Goal: Information Seeking & Learning: Learn about a topic

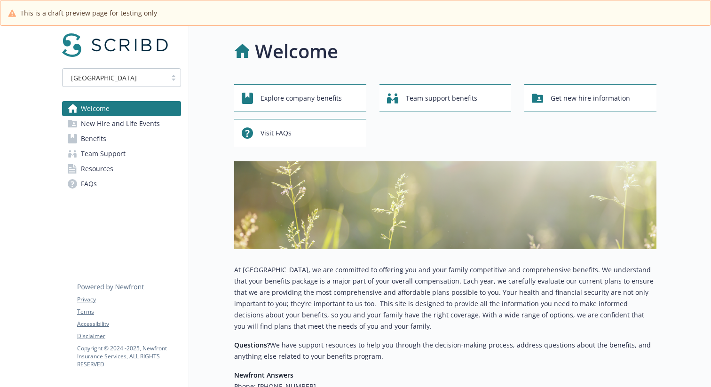
click at [423, 118] on div "Explore company benefits Team support benefits Get new hire information Visit F…" at bounding box center [445, 115] width 422 height 62
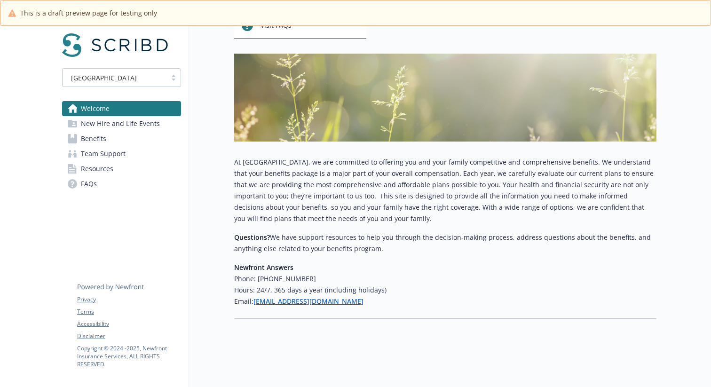
click at [316, 165] on p "At [GEOGRAPHIC_DATA], we are committed to offering you and your family competit…" at bounding box center [445, 191] width 422 height 68
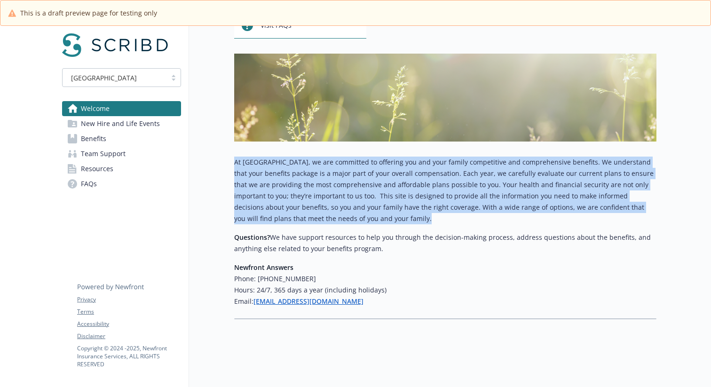
click at [316, 165] on p "At [GEOGRAPHIC_DATA], we are committed to offering you and your family competit…" at bounding box center [445, 191] width 422 height 68
click at [298, 182] on p "At [GEOGRAPHIC_DATA], we are committed to offering you and your family competit…" at bounding box center [445, 191] width 422 height 68
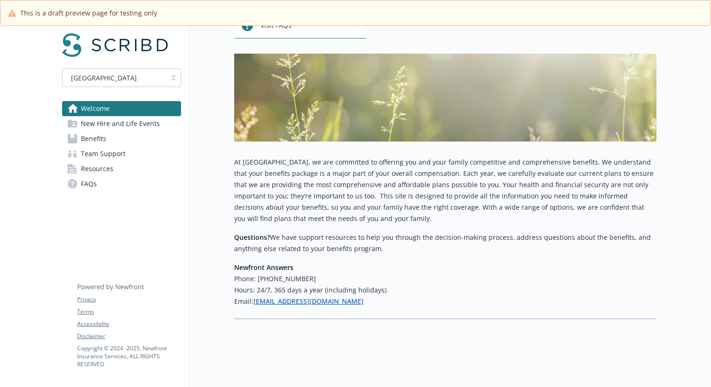
click at [111, 118] on span "New Hire and Life Events" at bounding box center [120, 123] width 79 height 15
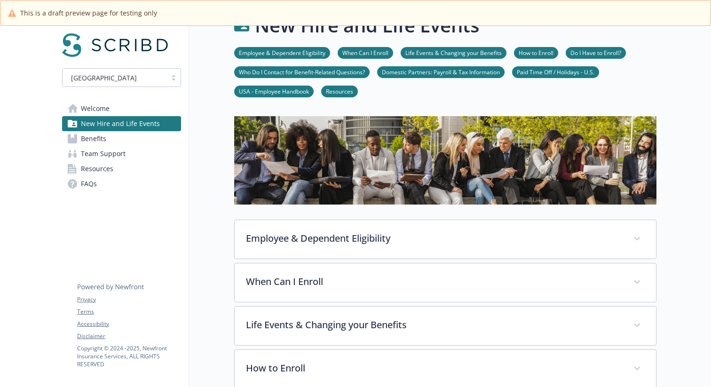
scroll to position [108, 0]
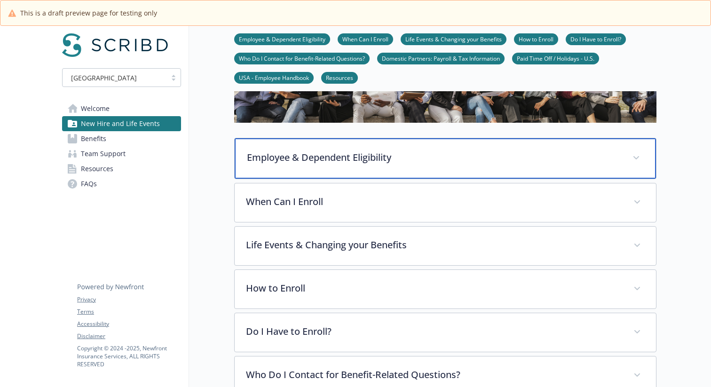
click at [362, 155] on p "Employee & Dependent Eligibility" at bounding box center [434, 157] width 374 height 14
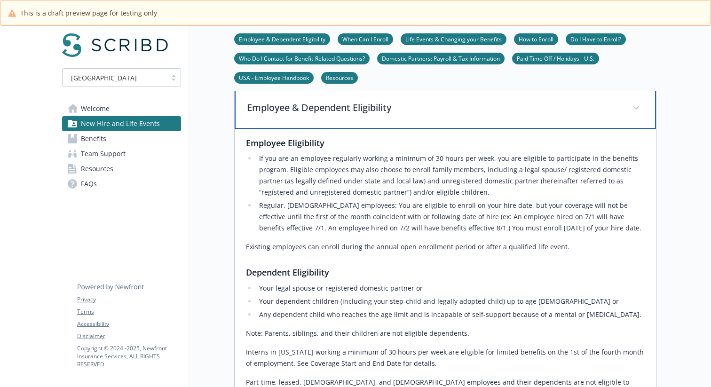
scroll to position [0, 0]
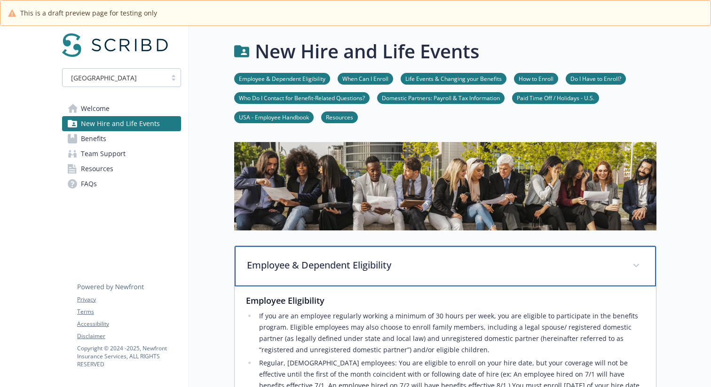
click at [315, 270] on p "Employee & Dependent Eligibility" at bounding box center [434, 265] width 374 height 14
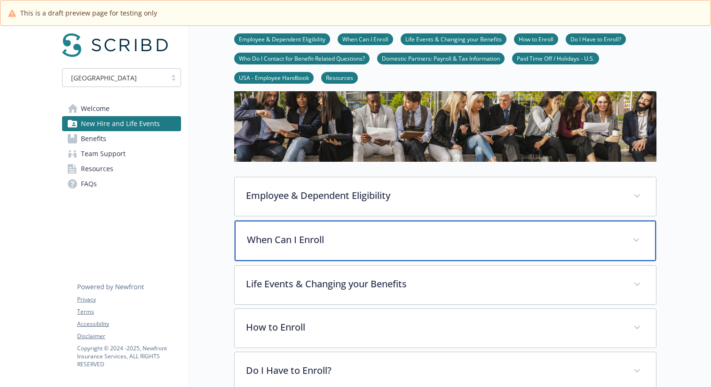
click at [304, 232] on div "When Can I Enroll" at bounding box center [445, 240] width 421 height 40
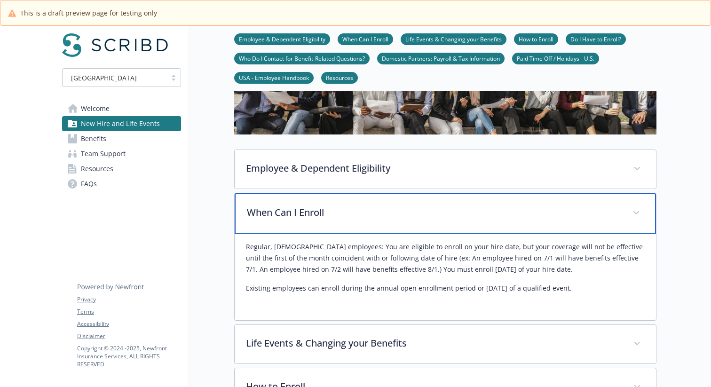
scroll to position [97, 0]
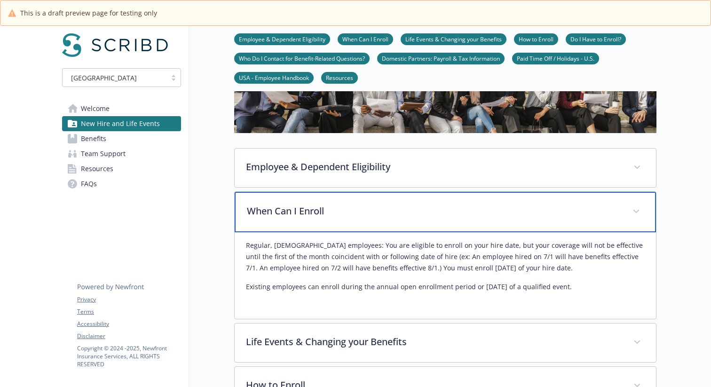
click at [306, 218] on div "When Can I Enroll" at bounding box center [445, 212] width 421 height 40
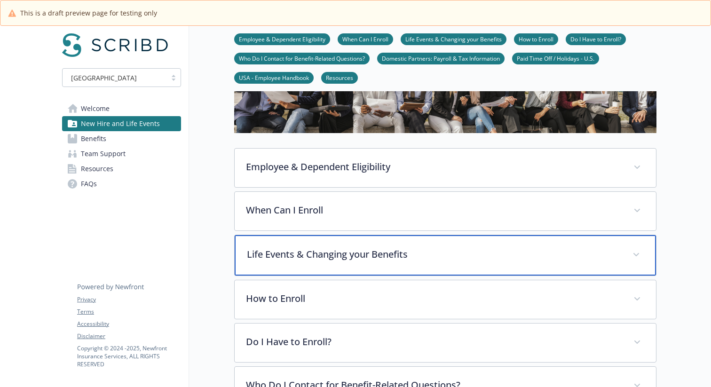
click at [283, 243] on div "Life Events & Changing your Benefits" at bounding box center [445, 255] width 421 height 40
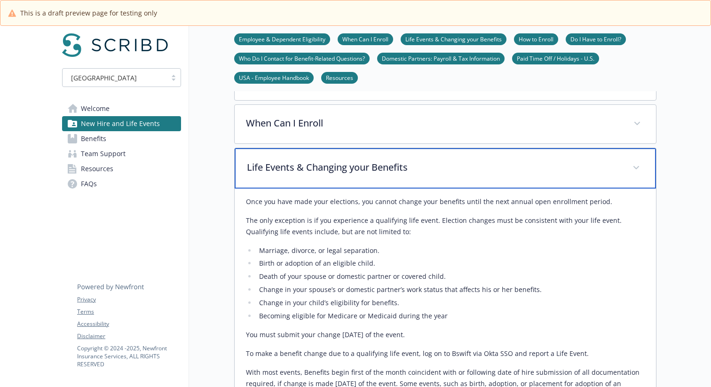
scroll to position [184, 0]
click at [316, 183] on div "Life Events & Changing your Benefits" at bounding box center [445, 169] width 421 height 40
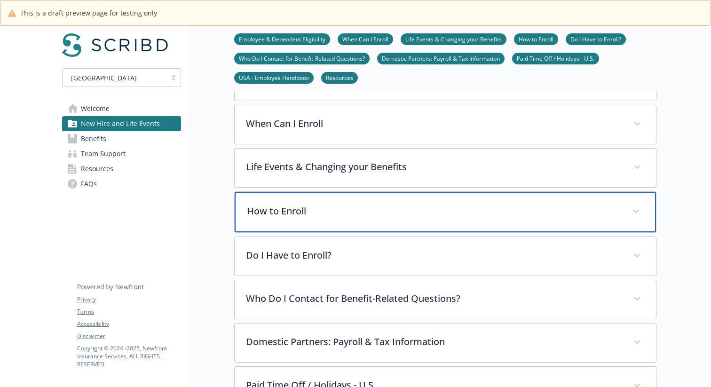
click at [321, 216] on p "How to Enroll" at bounding box center [434, 211] width 374 height 14
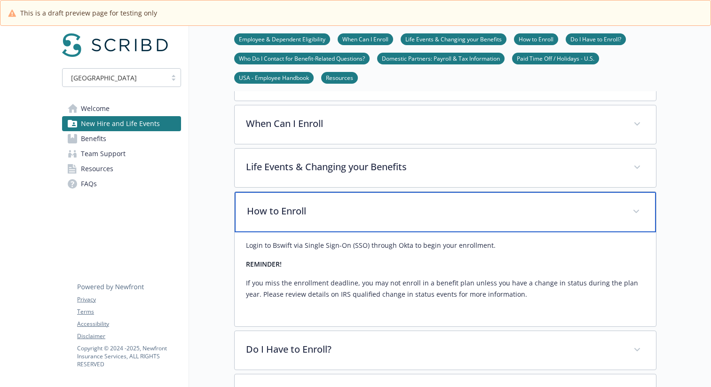
click at [321, 216] on p "How to Enroll" at bounding box center [434, 211] width 374 height 14
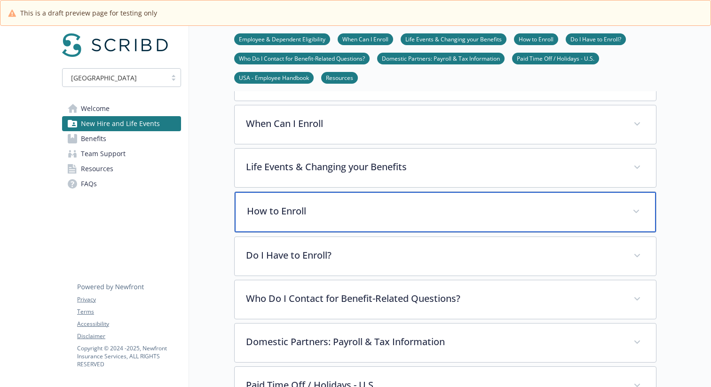
click at [316, 218] on p "How to Enroll" at bounding box center [434, 211] width 374 height 14
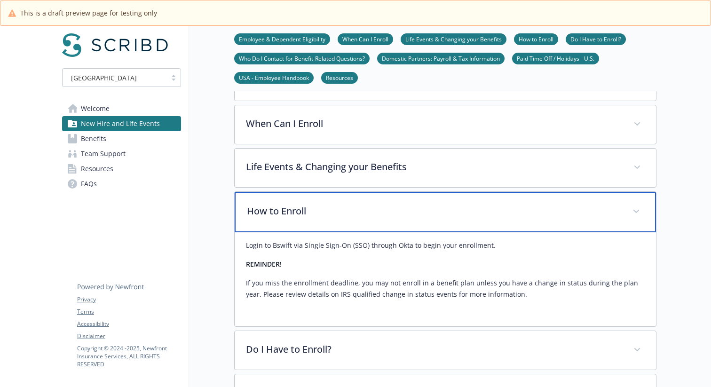
click at [316, 218] on p "How to Enroll" at bounding box center [434, 211] width 374 height 14
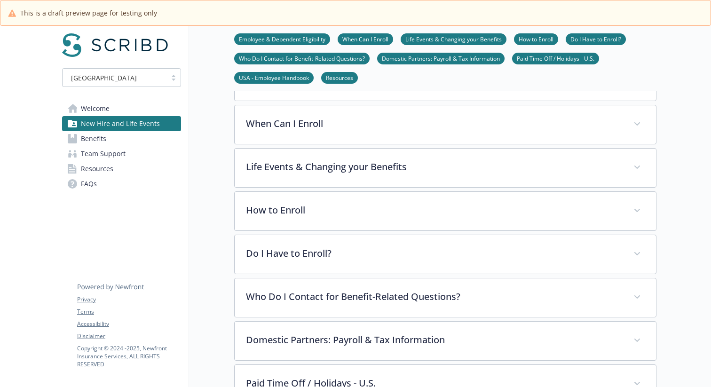
click at [301, 277] on div "Employee & Dependent Eligibility Employee Eligibility If you are an employee re…" at bounding box center [445, 254] width 422 height 385
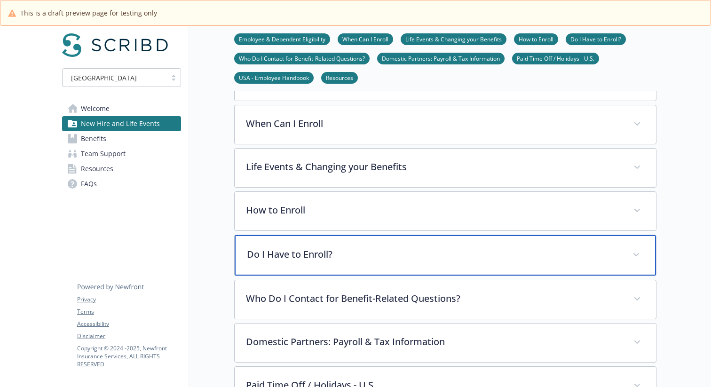
click at [295, 260] on div "Do I Have to Enroll?" at bounding box center [445, 255] width 421 height 40
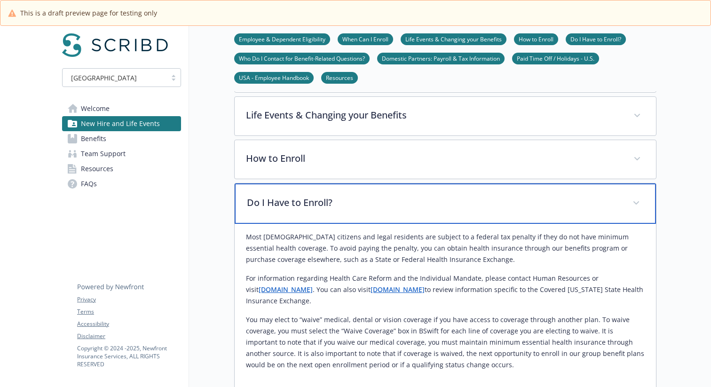
scroll to position [249, 0]
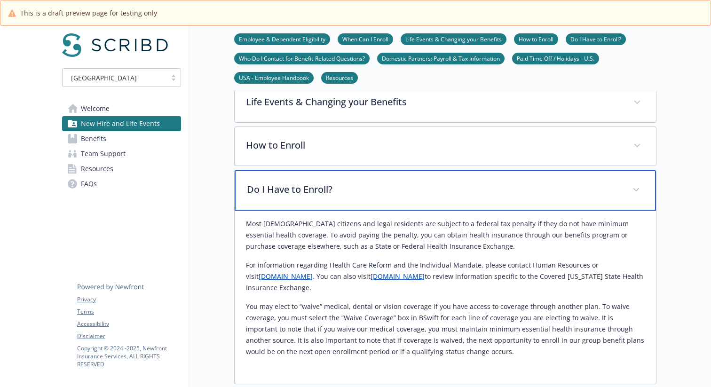
click at [297, 200] on div "Do I Have to Enroll?" at bounding box center [445, 190] width 421 height 40
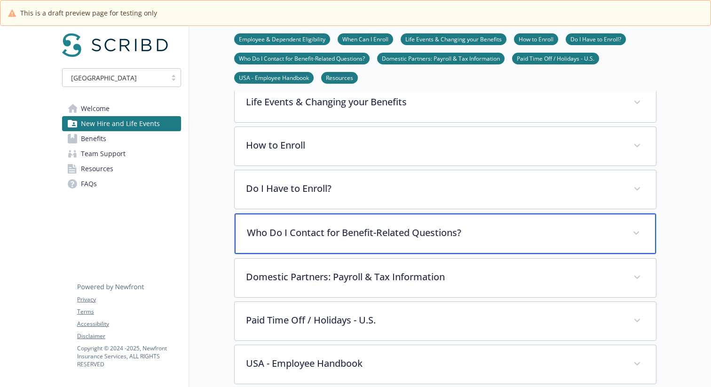
click at [294, 247] on div "Who Do I Contact for Benefit-Related Questions?" at bounding box center [445, 233] width 421 height 40
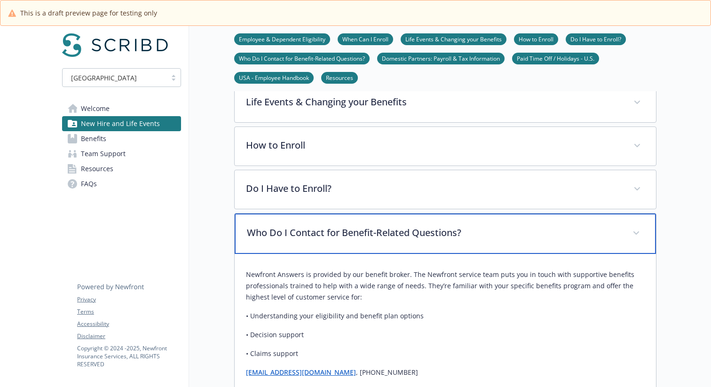
click at [294, 247] on div "Who Do I Contact for Benefit-Related Questions?" at bounding box center [445, 233] width 421 height 40
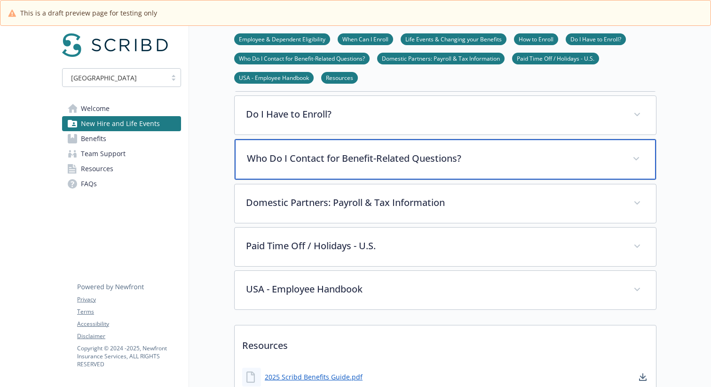
scroll to position [324, 0]
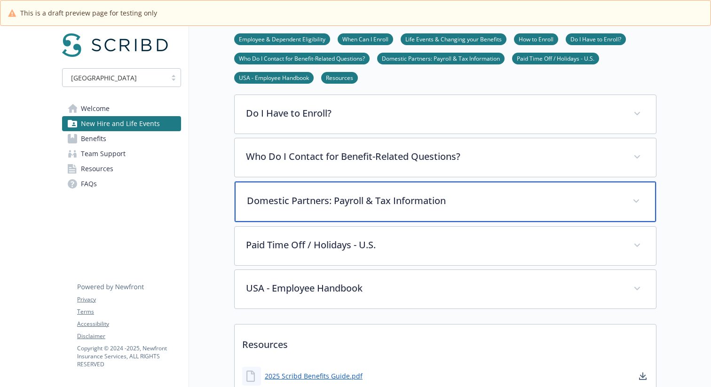
click at [290, 212] on div "Domestic Partners: Payroll & Tax Information" at bounding box center [445, 201] width 421 height 40
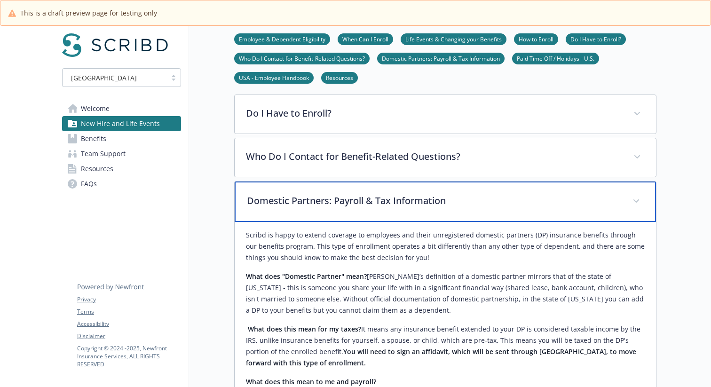
click at [290, 212] on div "Domestic Partners: Payroll & Tax Information" at bounding box center [445, 201] width 421 height 40
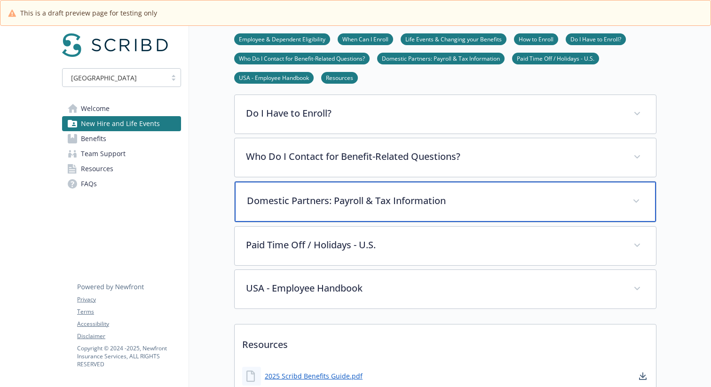
scroll to position [426, 0]
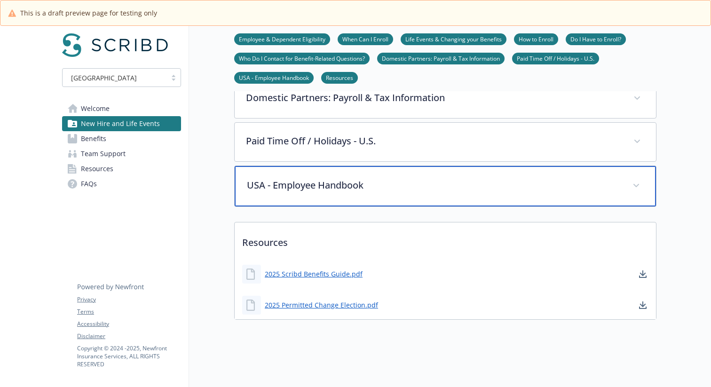
click at [335, 189] on p "USA - Employee Handbook" at bounding box center [434, 185] width 374 height 14
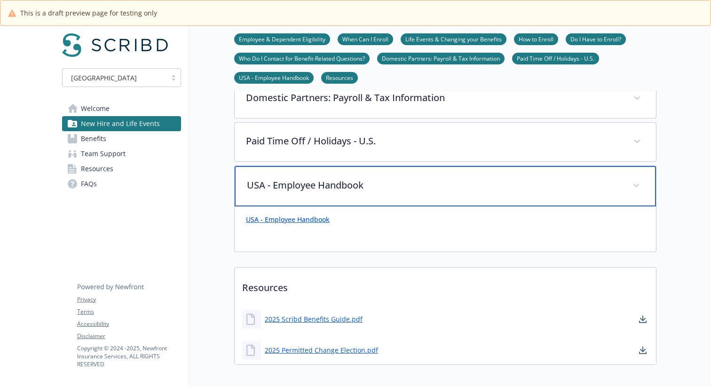
click at [335, 189] on p "USA - Employee Handbook" at bounding box center [434, 185] width 374 height 14
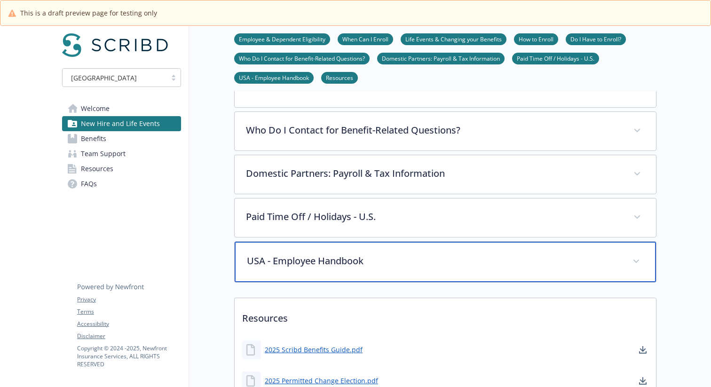
scroll to position [392, 0]
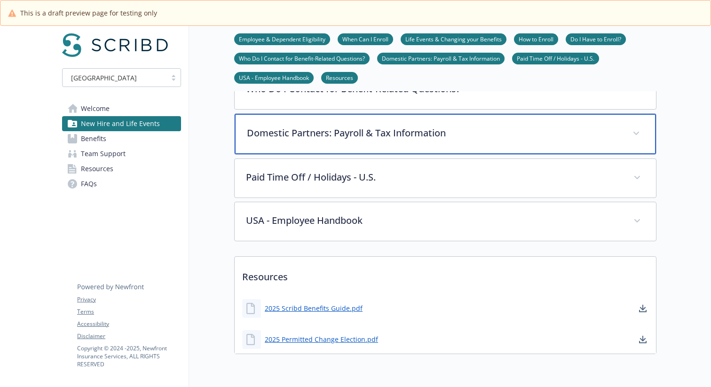
click at [337, 136] on p "Domestic Partners: Payroll & Tax Information" at bounding box center [434, 133] width 374 height 14
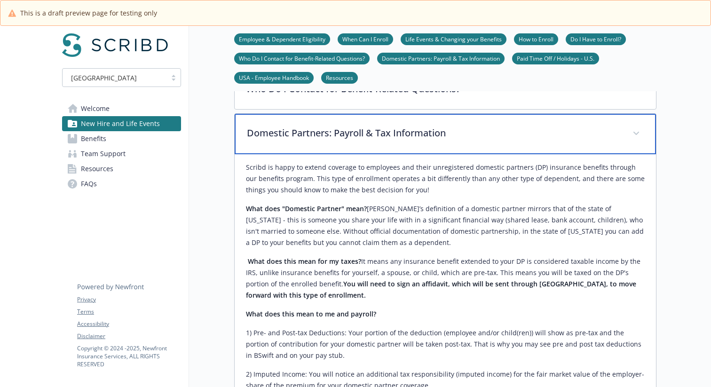
click at [337, 136] on p "Domestic Partners: Payroll & Tax Information" at bounding box center [434, 133] width 374 height 14
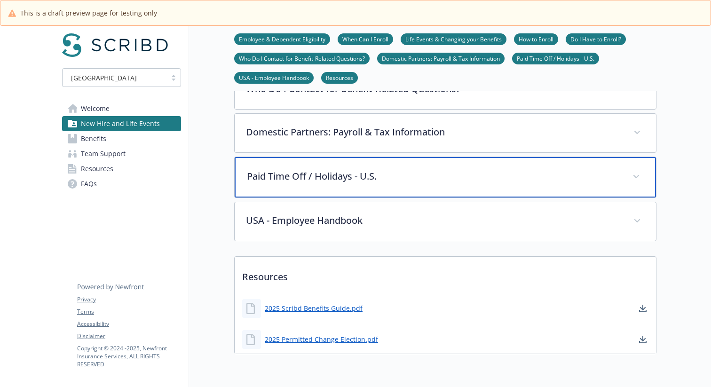
click at [327, 171] on p "Paid Time Off / Holidays - U.S." at bounding box center [434, 176] width 374 height 14
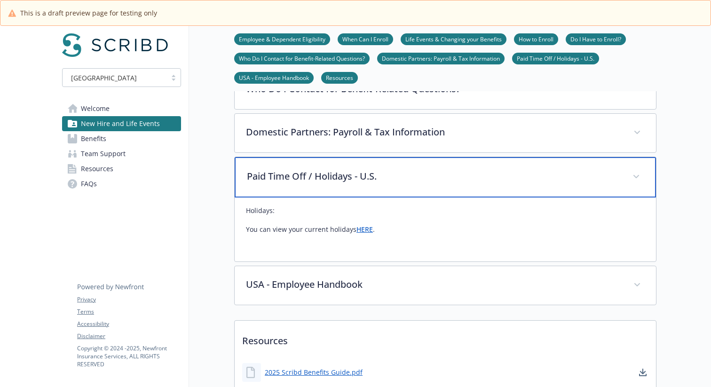
click at [327, 171] on p "Paid Time Off / Holidays - U.S." at bounding box center [434, 176] width 374 height 14
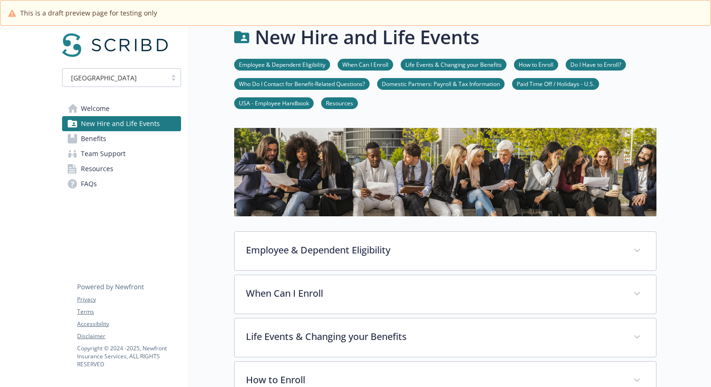
scroll to position [0, 0]
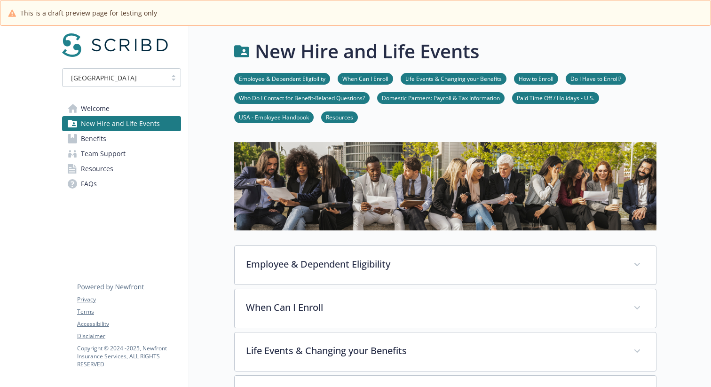
click at [166, 142] on link "Benefits" at bounding box center [121, 138] width 119 height 15
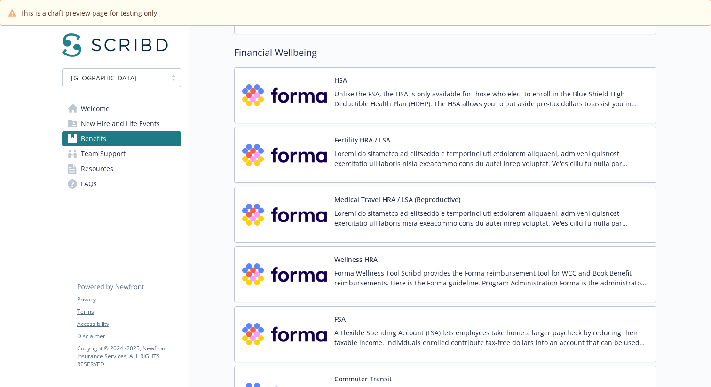
scroll to position [1128, 0]
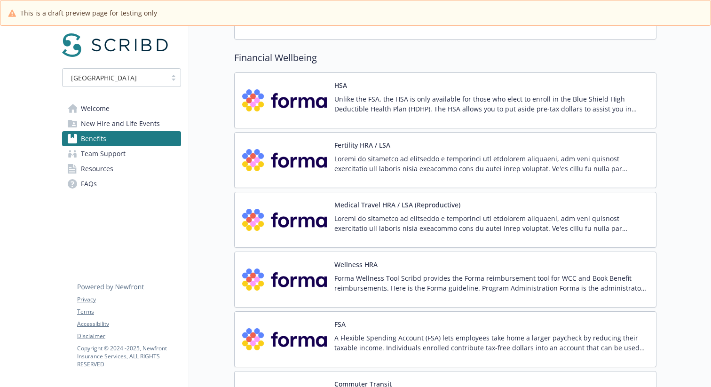
click at [387, 256] on div "Wellness HRA Forma Wellness Tool Scribd provides the Forma reimbursement tool f…" at bounding box center [445, 280] width 422 height 56
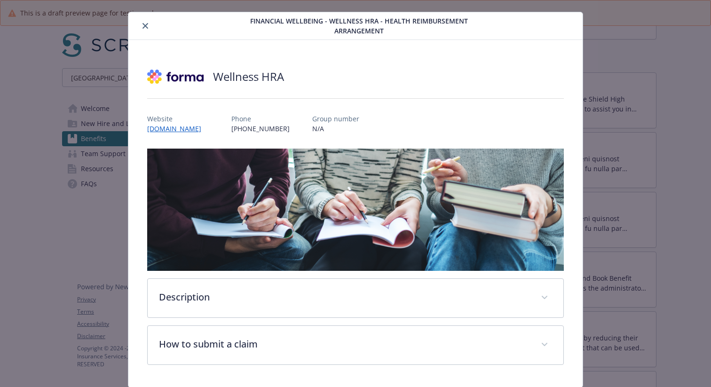
scroll to position [41, 0]
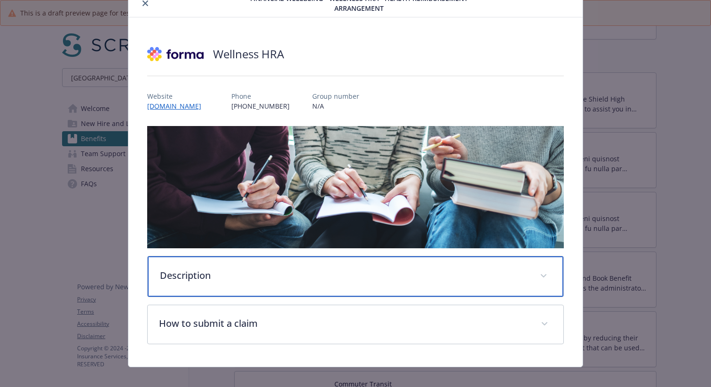
click at [338, 275] on div "Description" at bounding box center [356, 276] width 416 height 40
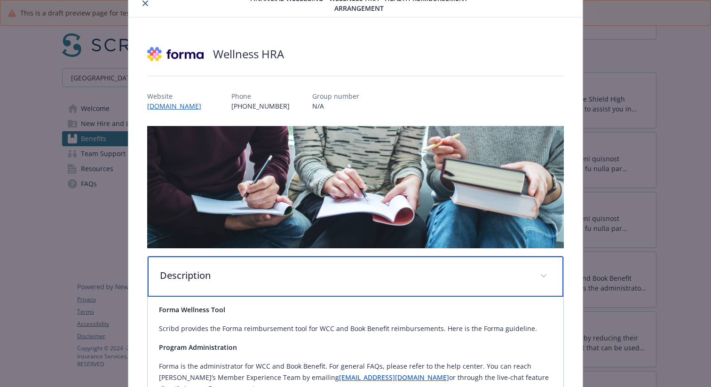
click at [251, 283] on div "Description" at bounding box center [356, 276] width 416 height 40
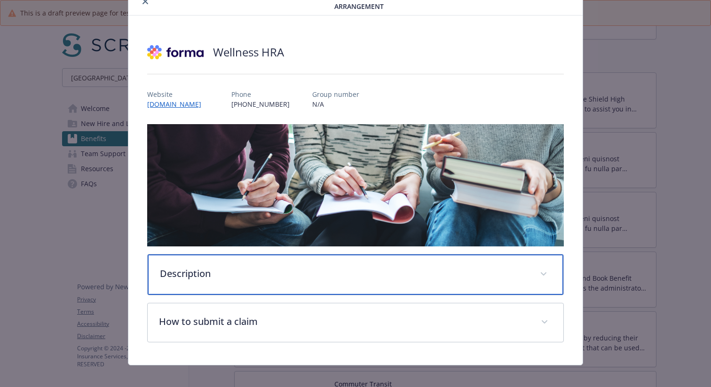
scroll to position [0, 0]
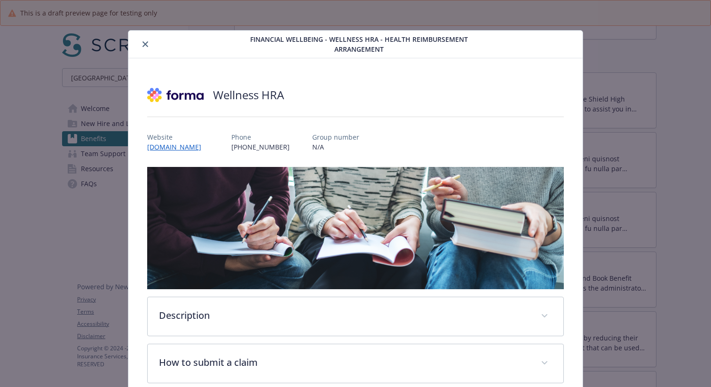
click at [145, 41] on icon "close" at bounding box center [145, 44] width 6 height 6
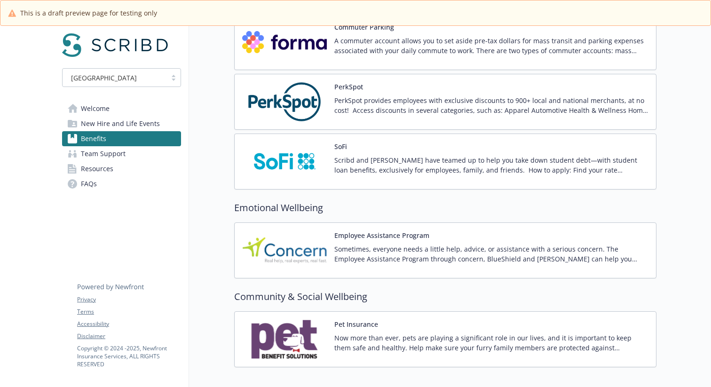
scroll to position [1592, 0]
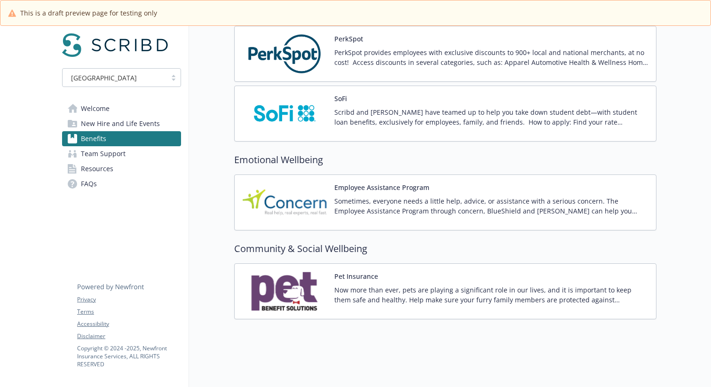
click at [441, 298] on p "Now more than ever, pets are playing a significant role in our lives, and it is…" at bounding box center [491, 295] width 314 height 20
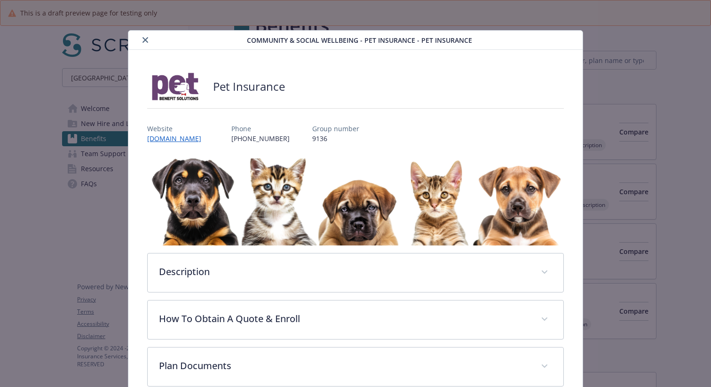
scroll to position [1592, 0]
click at [143, 41] on icon "close" at bounding box center [145, 40] width 6 height 6
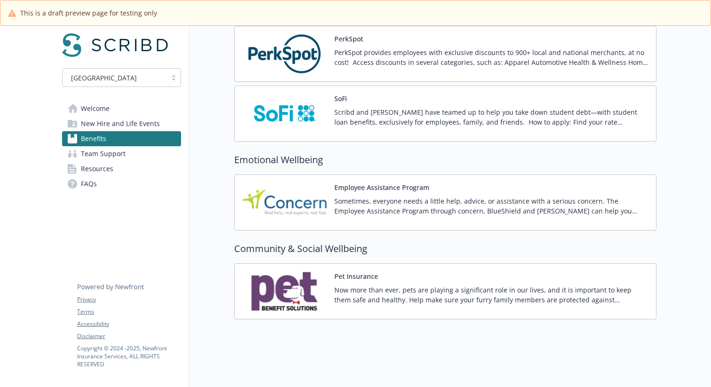
click at [96, 153] on span "Team Support" at bounding box center [103, 153] width 45 height 15
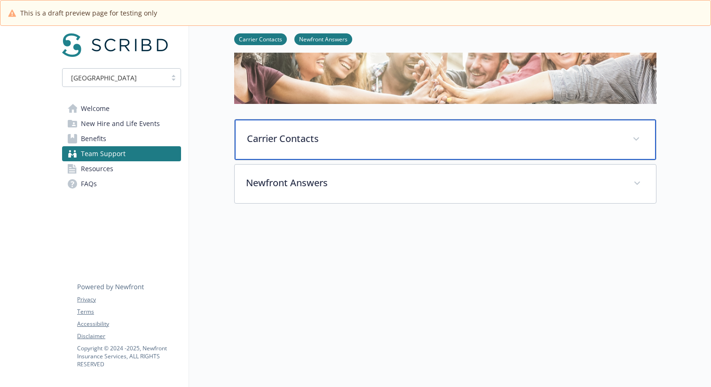
scroll to position [89, 0]
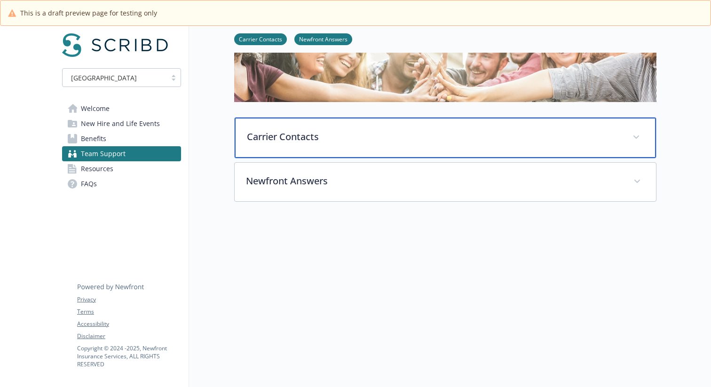
click at [316, 120] on div "Carrier Contacts" at bounding box center [445, 138] width 421 height 40
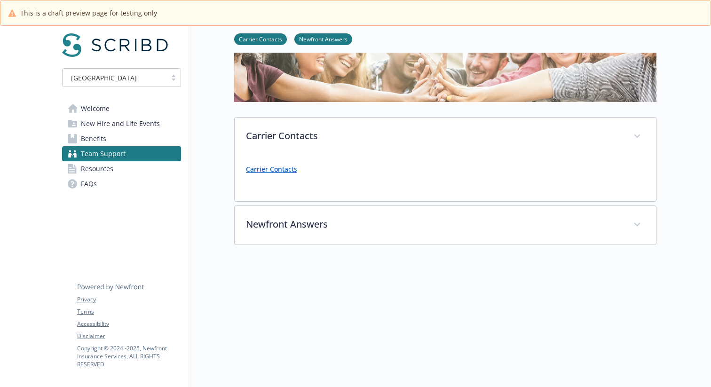
click at [283, 170] on link "Carrier Contacts" at bounding box center [271, 169] width 51 height 9
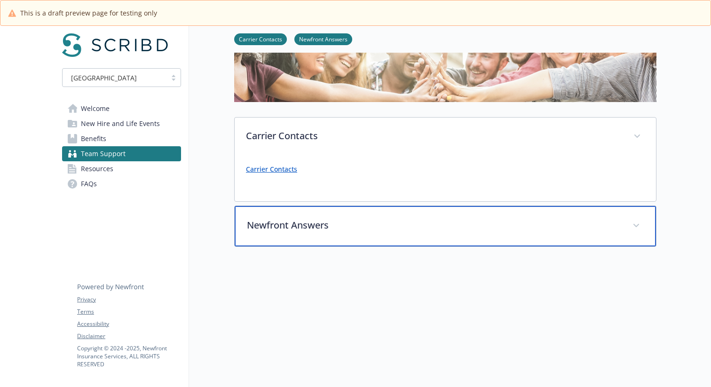
click at [281, 219] on p "Newfront Answers" at bounding box center [434, 225] width 374 height 14
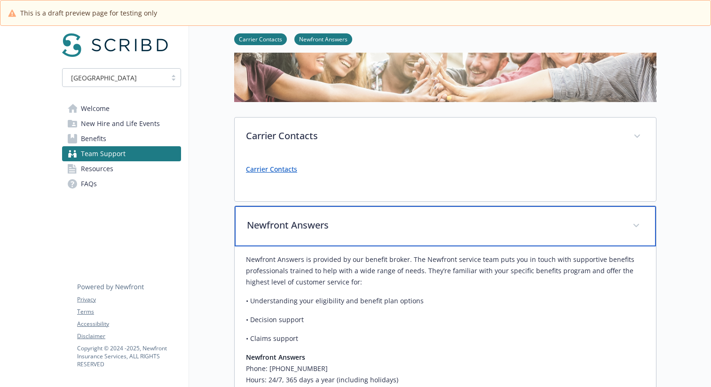
click at [281, 220] on p "Newfront Answers" at bounding box center [434, 225] width 374 height 14
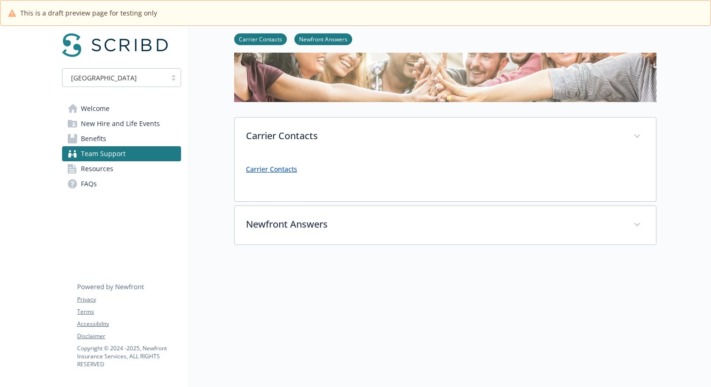
click at [118, 165] on link "Resources" at bounding box center [121, 168] width 119 height 15
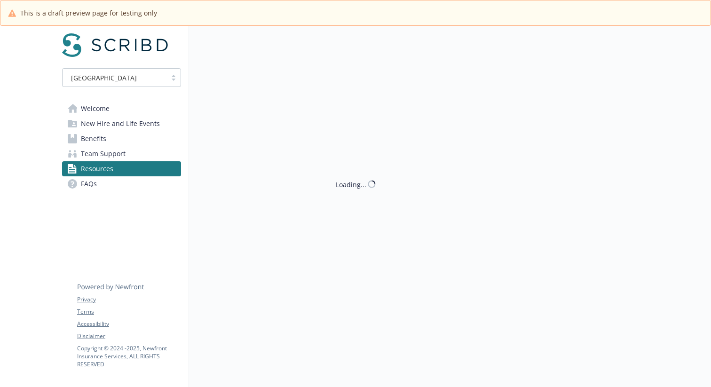
scroll to position [89, 0]
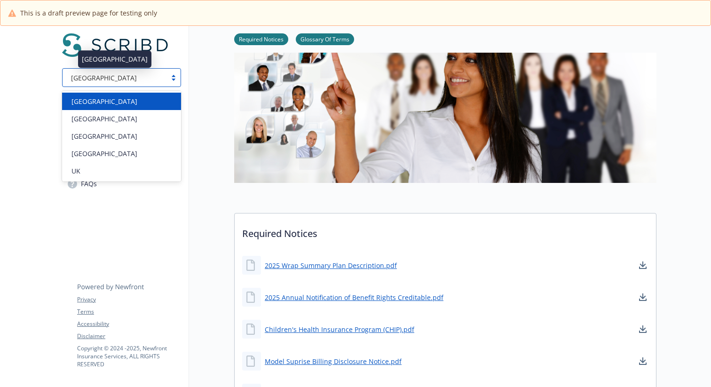
click at [130, 79] on div "[GEOGRAPHIC_DATA]" at bounding box center [114, 78] width 94 height 10
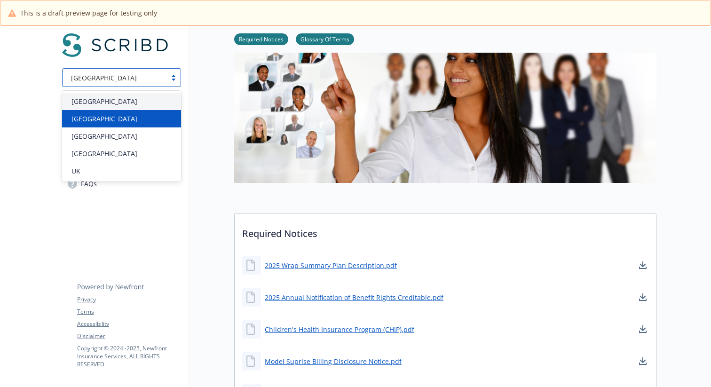
click at [124, 124] on div "[GEOGRAPHIC_DATA]" at bounding box center [121, 118] width 119 height 17
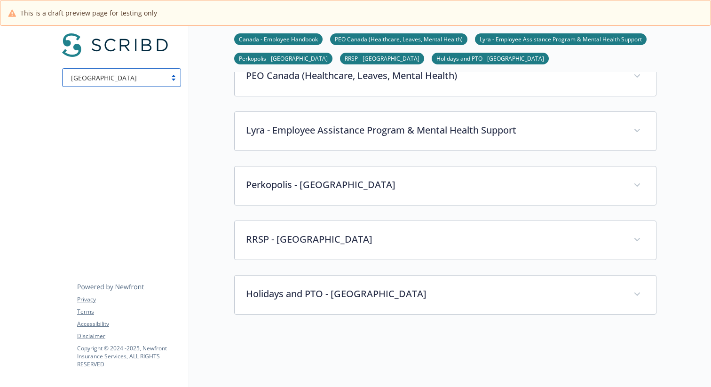
scroll to position [512, 0]
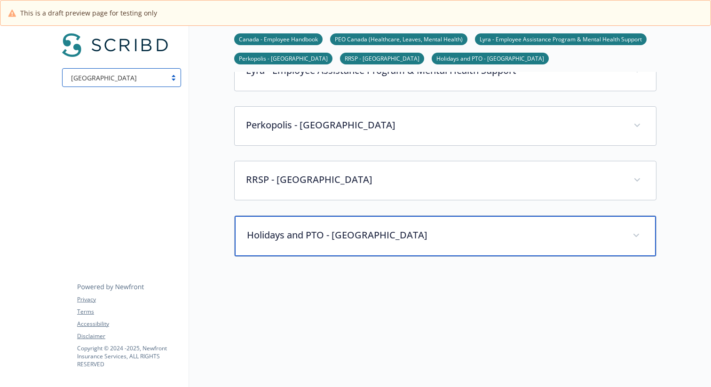
click at [382, 233] on p "Holidays and PTO - [GEOGRAPHIC_DATA]" at bounding box center [434, 235] width 374 height 14
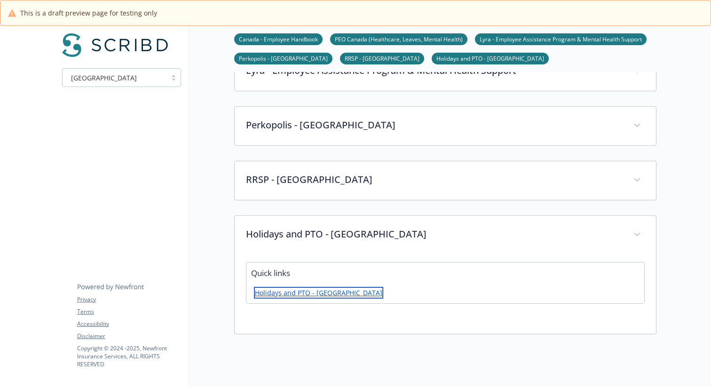
click at [299, 294] on link "Holidays and PTO - [GEOGRAPHIC_DATA]" at bounding box center [318, 293] width 129 height 12
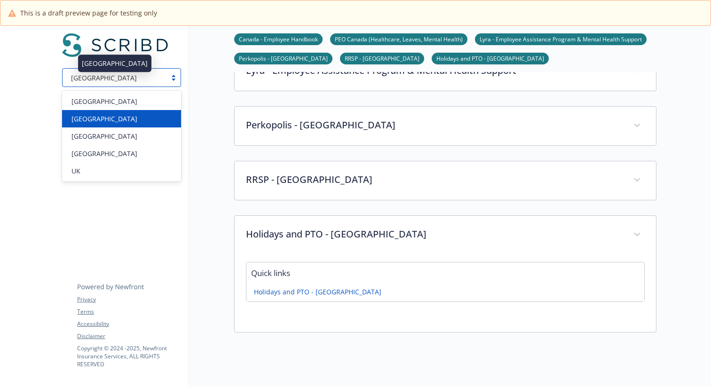
click at [146, 82] on div "[GEOGRAPHIC_DATA]" at bounding box center [114, 78] width 94 height 10
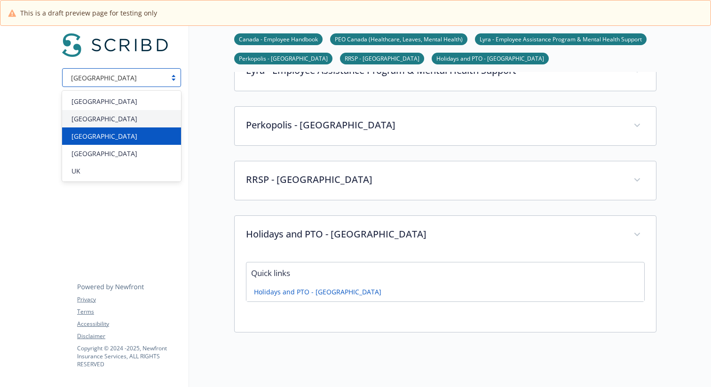
click at [109, 136] on span "[GEOGRAPHIC_DATA]" at bounding box center [104, 136] width 66 height 10
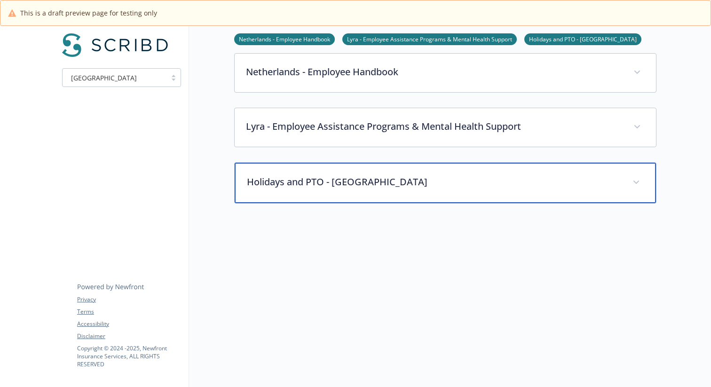
click at [370, 177] on p "Holidays and PTO - Netherlands" at bounding box center [434, 182] width 374 height 14
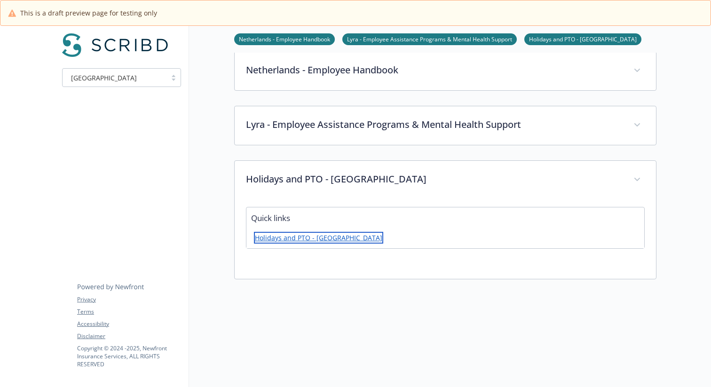
click at [335, 240] on link "Holidays and PTO - Netherlands" at bounding box center [318, 238] width 129 height 12
click at [165, 72] on div "[GEOGRAPHIC_DATA]" at bounding box center [115, 78] width 104 height 12
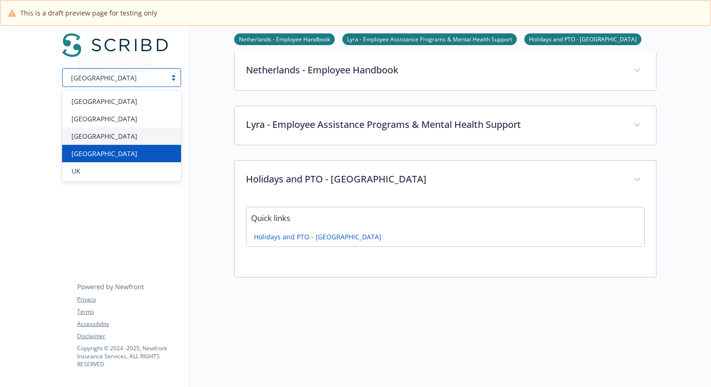
click at [103, 154] on div "[GEOGRAPHIC_DATA]" at bounding box center [122, 154] width 108 height 10
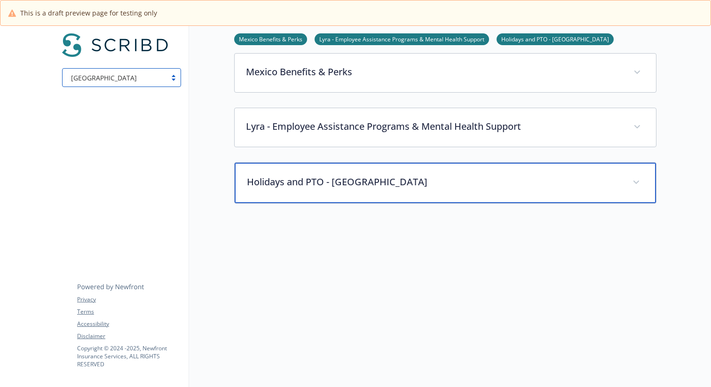
scroll to position [348, 0]
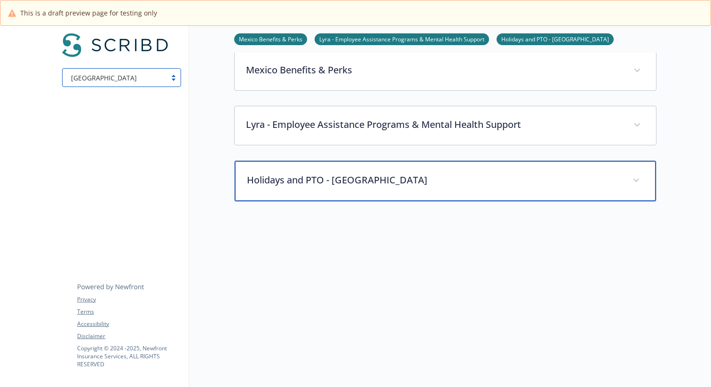
click at [301, 196] on div "Holidays and PTO - Mexico" at bounding box center [445, 181] width 421 height 40
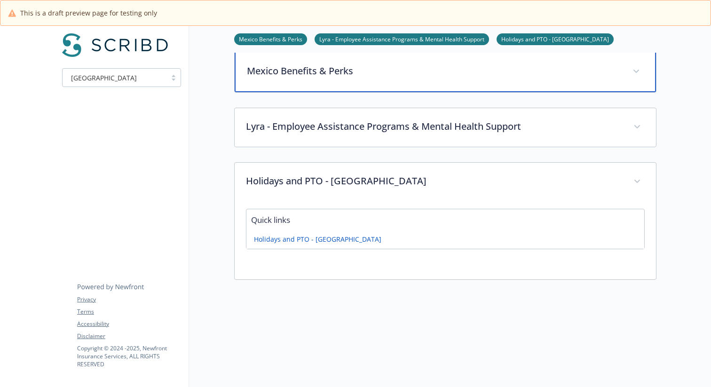
click at [273, 75] on p "Mexico Benefits & Perks" at bounding box center [434, 71] width 374 height 14
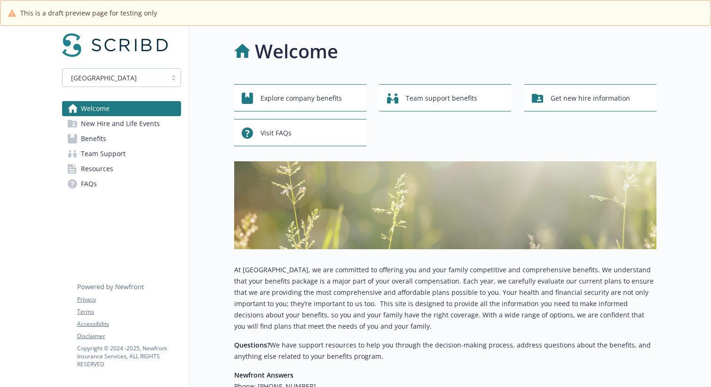
click at [126, 157] on link "Team Support" at bounding box center [121, 153] width 119 height 15
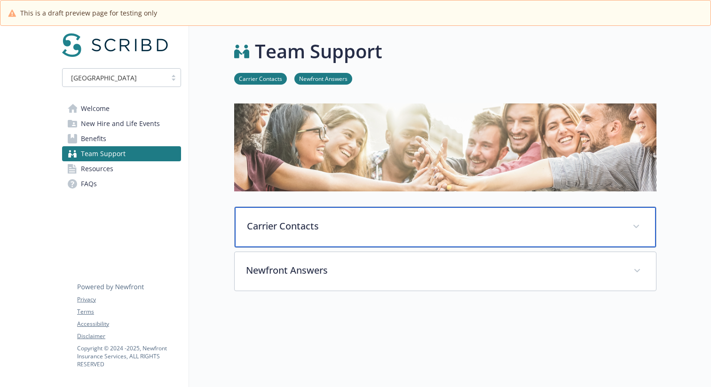
click at [332, 228] on p "Carrier Contacts" at bounding box center [434, 226] width 374 height 14
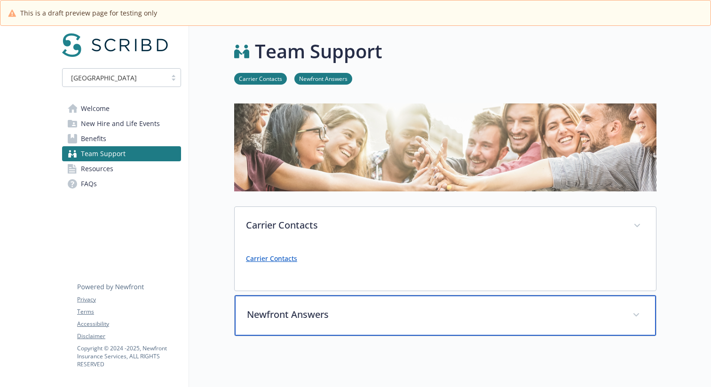
click at [279, 313] on p "Newfront Answers" at bounding box center [434, 314] width 374 height 14
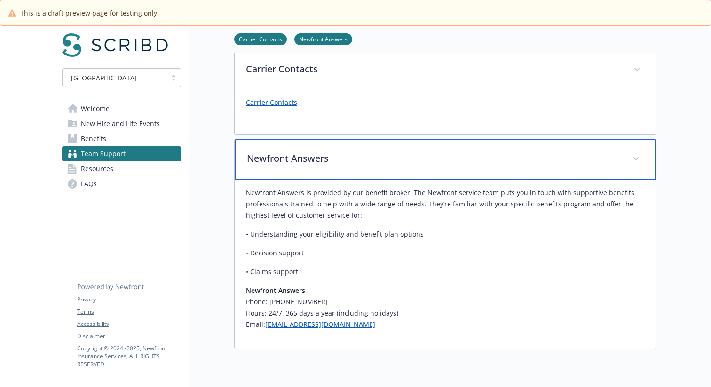
scroll to position [161, 0]
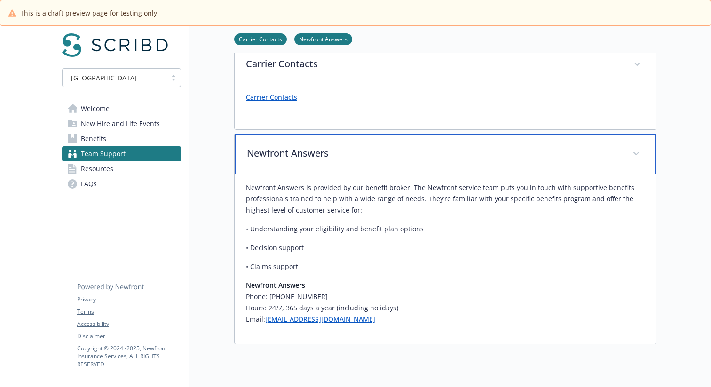
click at [283, 169] on div "Newfront Answers" at bounding box center [445, 154] width 421 height 40
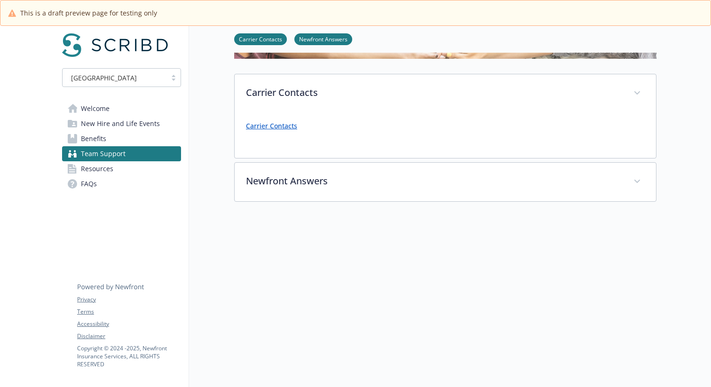
scroll to position [133, 0]
click at [284, 126] on link "Carrier Contacts" at bounding box center [271, 125] width 51 height 9
click at [142, 128] on span "New Hire and Life Events" at bounding box center [120, 123] width 79 height 15
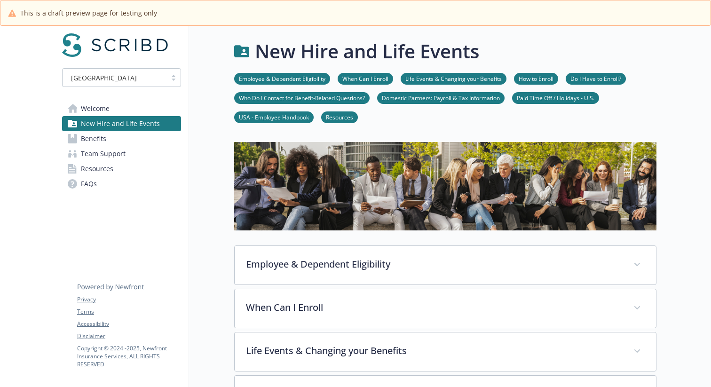
click at [130, 142] on link "Benefits" at bounding box center [121, 138] width 119 height 15
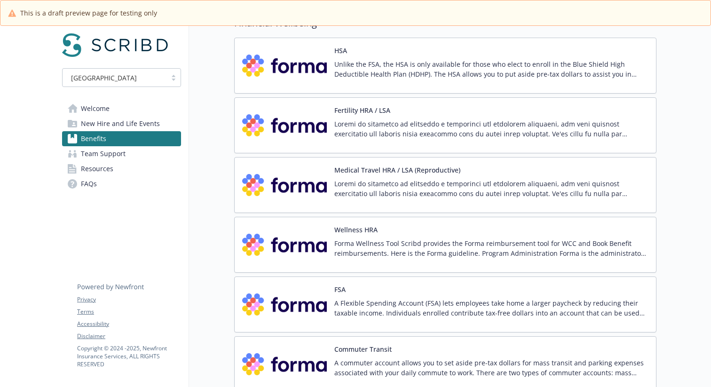
scroll to position [1150, 0]
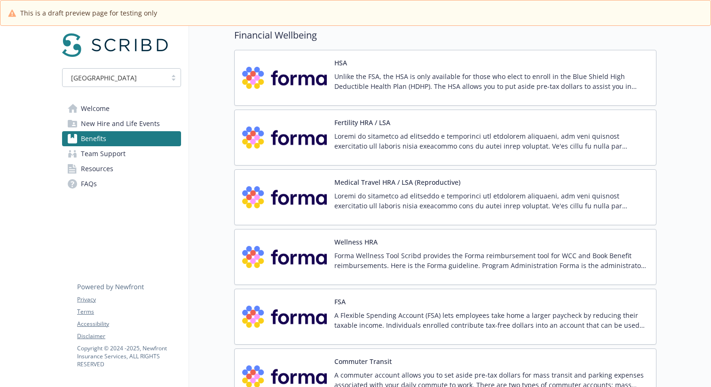
click at [323, 156] on img at bounding box center [284, 138] width 85 height 40
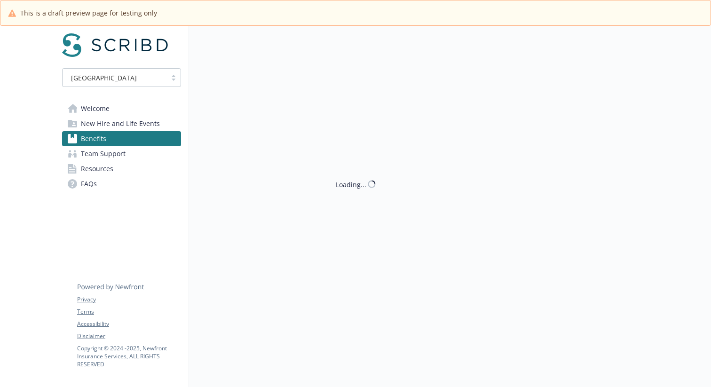
scroll to position [1150, 0]
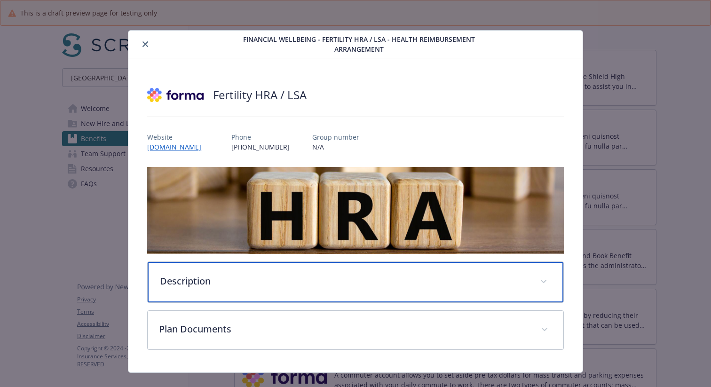
click at [348, 275] on p "Description" at bounding box center [344, 281] width 369 height 14
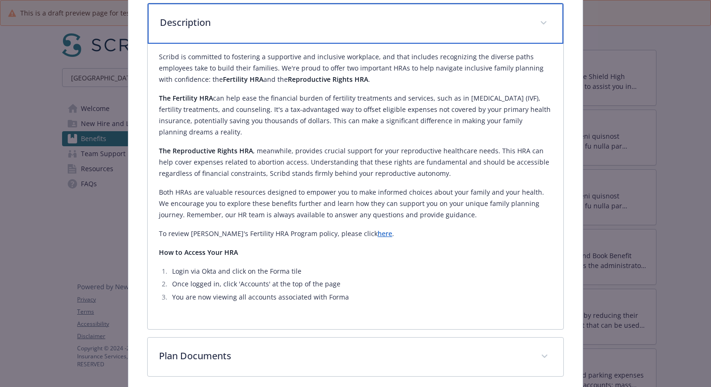
scroll to position [0, 0]
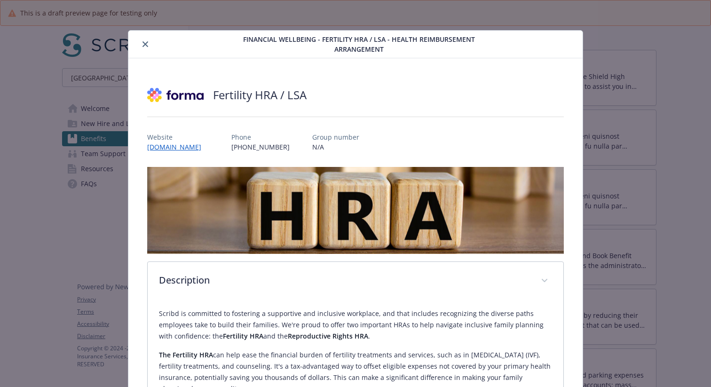
click at [149, 45] on button "close" at bounding box center [145, 44] width 11 height 11
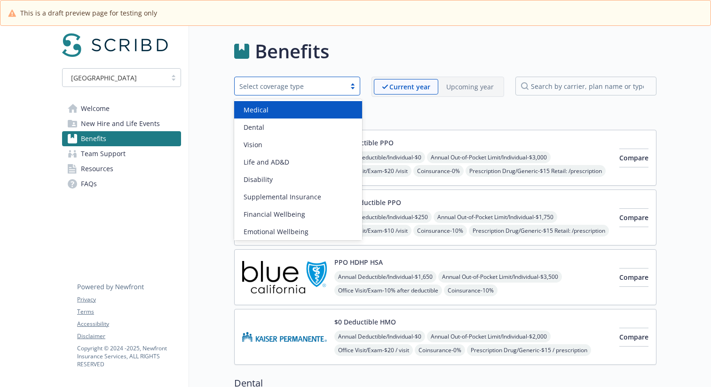
click at [309, 90] on div "Select coverage type" at bounding box center [290, 86] width 102 height 10
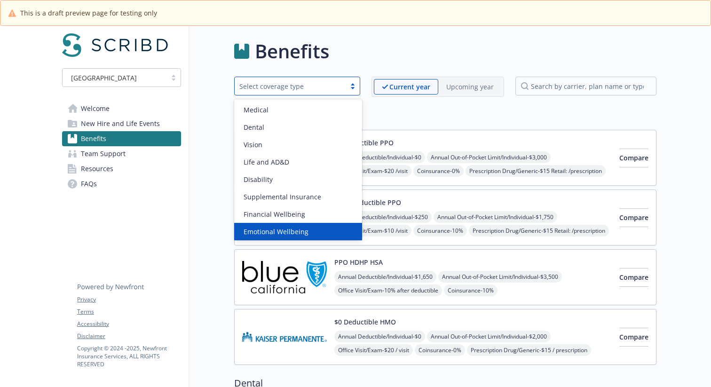
click at [290, 227] on span "Emotional Wellbeing" at bounding box center [276, 232] width 65 height 10
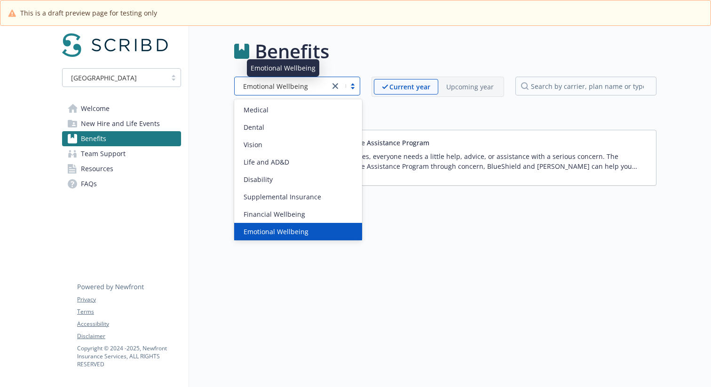
click at [306, 89] on div "Emotional Wellbeing" at bounding box center [282, 86] width 86 height 10
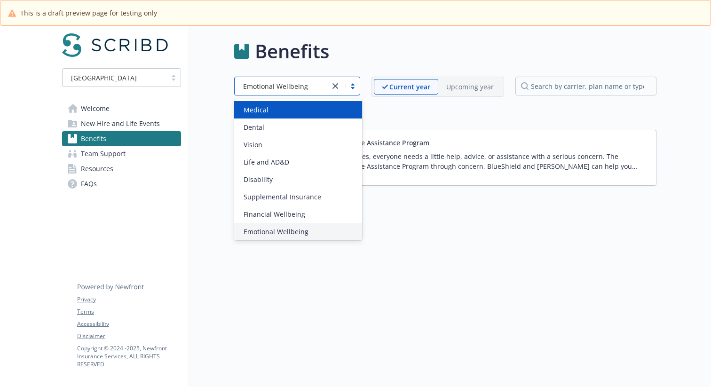
click at [295, 106] on div "Medical" at bounding box center [298, 110] width 117 height 10
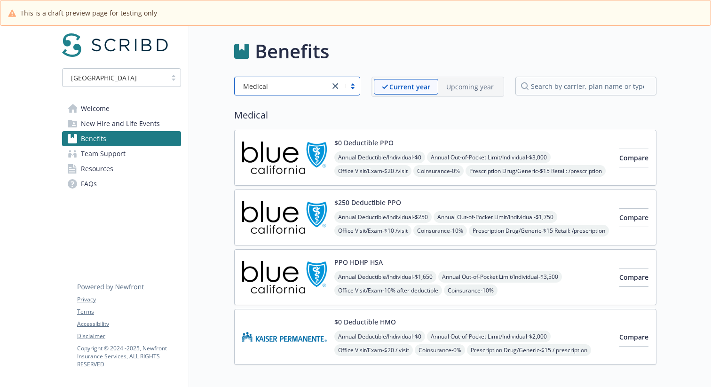
scroll to position [46, 0]
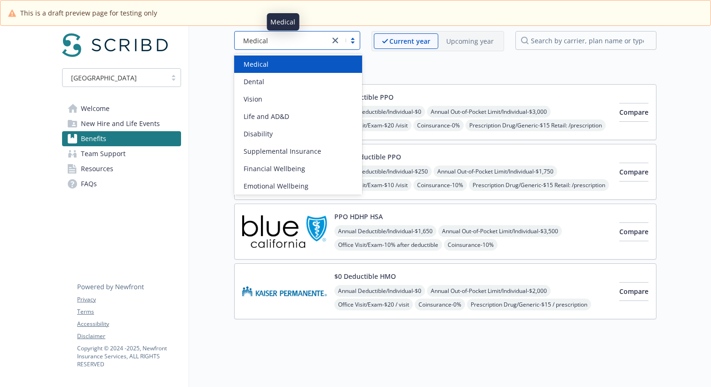
click at [288, 43] on div "Medical" at bounding box center [282, 41] width 86 height 10
click at [331, 41] on link "close" at bounding box center [335, 40] width 11 height 11
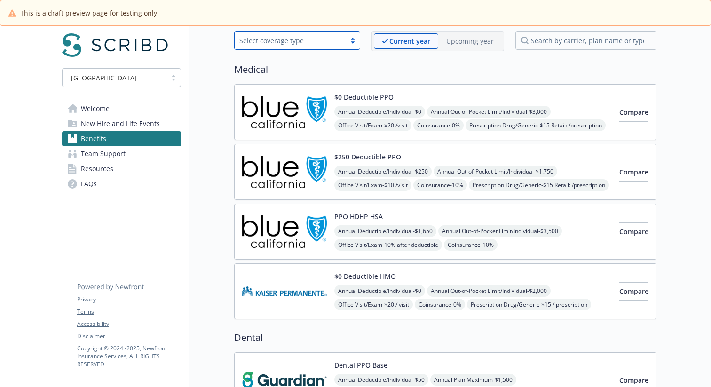
click at [283, 161] on img at bounding box center [284, 172] width 85 height 40
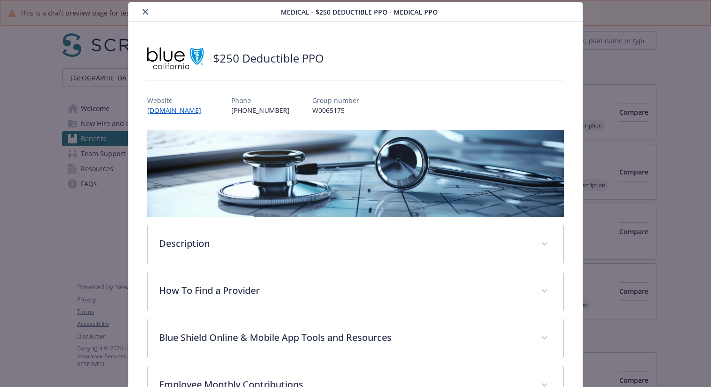
scroll to position [193, 0]
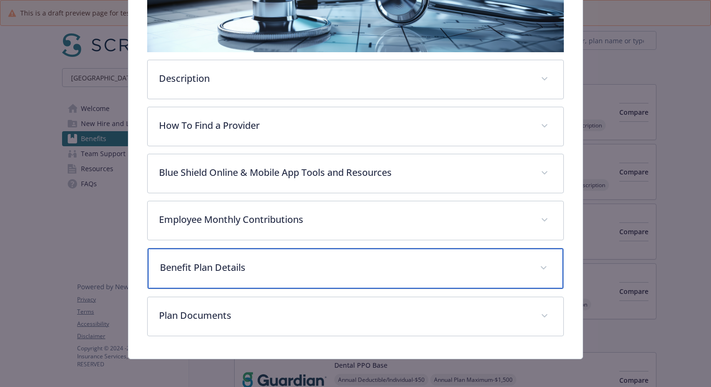
click at [300, 273] on div "Benefit Plan Details" at bounding box center [356, 268] width 416 height 40
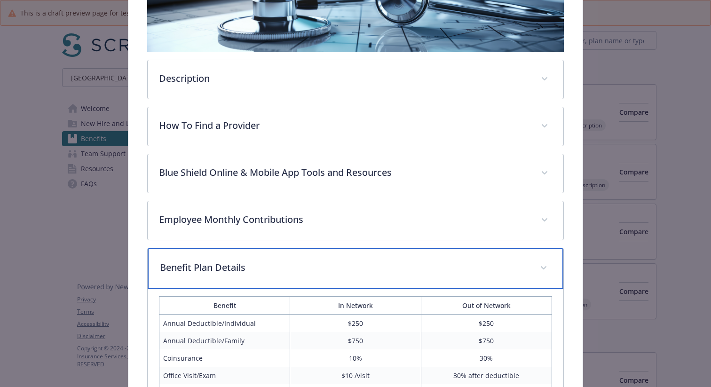
click at [300, 273] on p "Benefit Plan Details" at bounding box center [344, 267] width 369 height 14
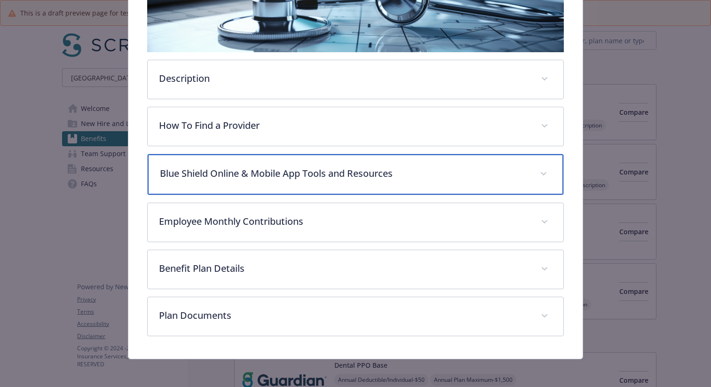
click at [278, 178] on p "Blue Shield Online & Mobile App Tools and Resources" at bounding box center [344, 173] width 369 height 14
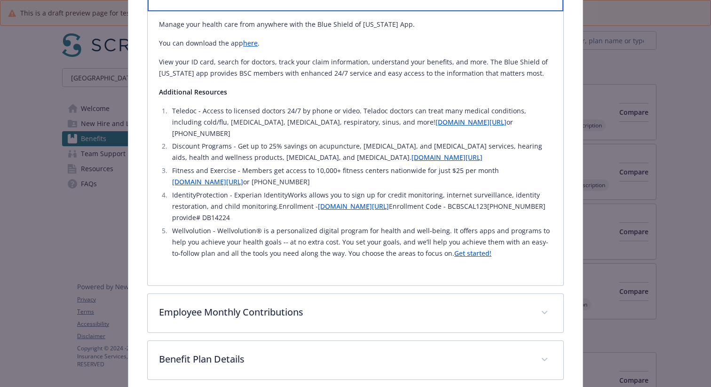
scroll to position [377, 0]
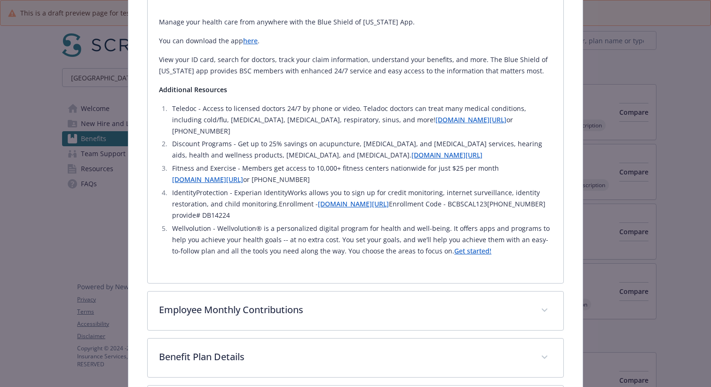
click at [237, 229] on li "Wellvolution - Wellvolution® is a personalized digital program for health and w…" at bounding box center [360, 240] width 383 height 34
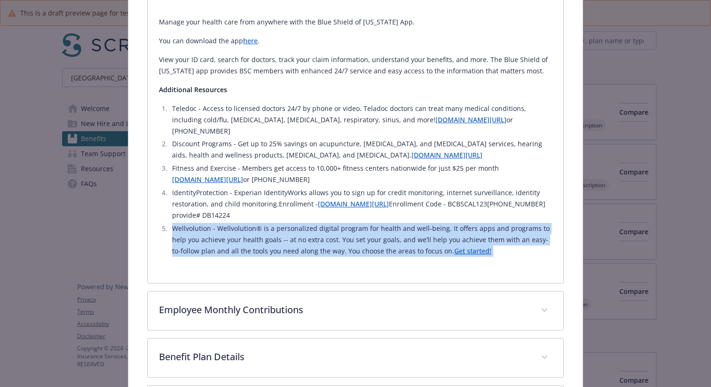
click at [237, 229] on li "Wellvolution - Wellvolution® is a personalized digital program for health and w…" at bounding box center [360, 240] width 383 height 34
click at [225, 230] on li "Wellvolution - Wellvolution® is a personalized digital program for health and w…" at bounding box center [360, 240] width 383 height 34
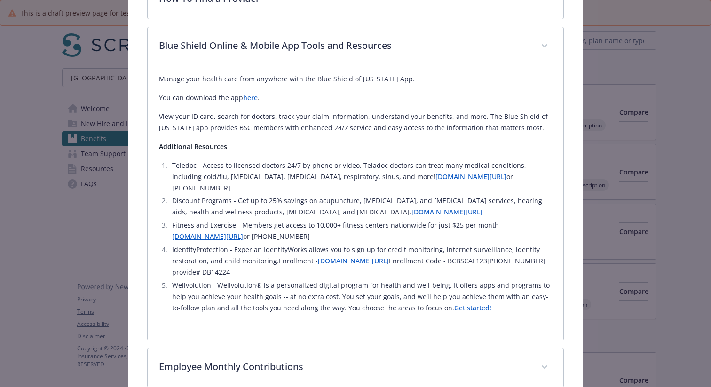
scroll to position [300, 0]
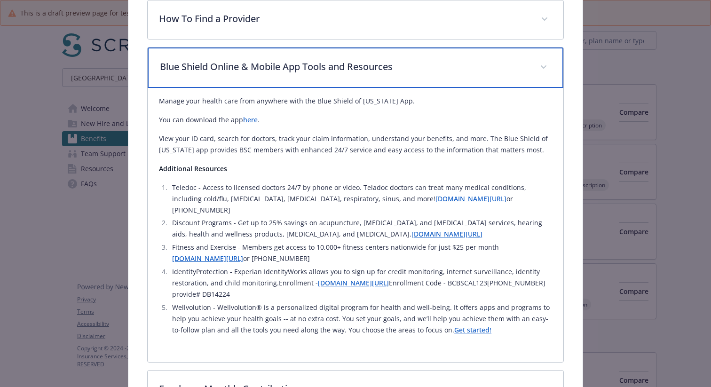
click at [192, 71] on p "Blue Shield Online & Mobile App Tools and Resources" at bounding box center [344, 67] width 369 height 14
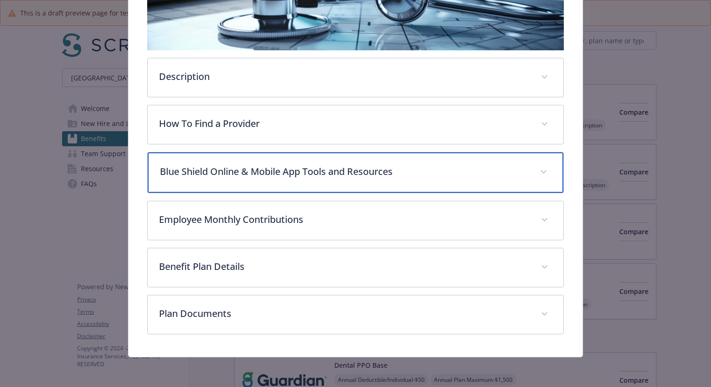
scroll to position [0, 0]
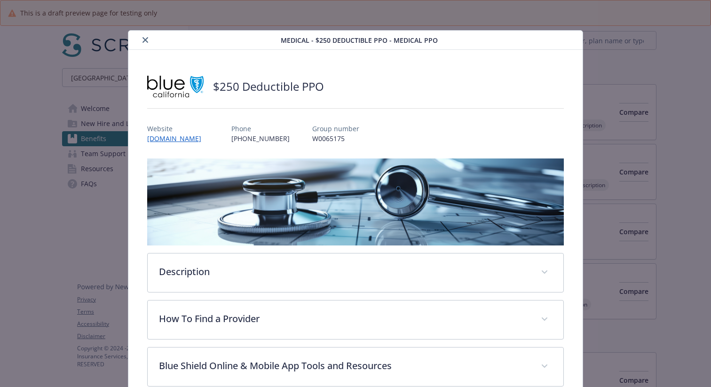
click at [145, 38] on icon "close" at bounding box center [145, 40] width 6 height 6
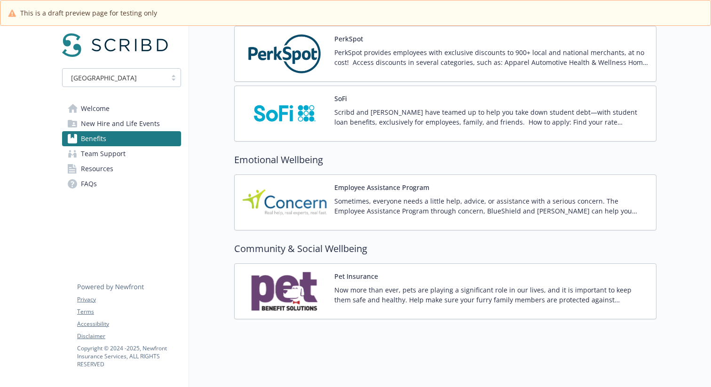
click at [352, 205] on p "Sometimes, everyone needs a little help, advice, or assistance with a serious c…" at bounding box center [491, 206] width 314 height 20
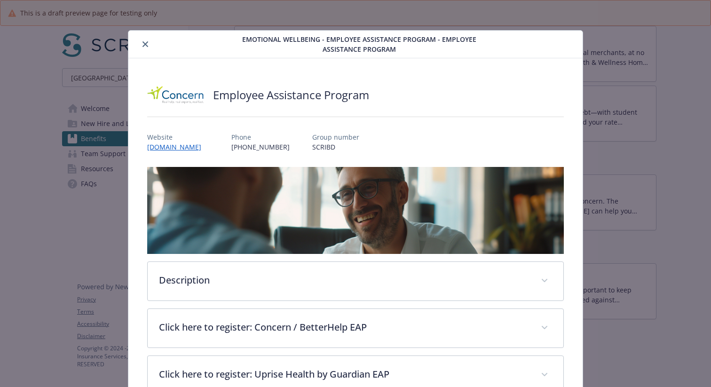
click at [348, 49] on span "Emotional Wellbeing - Employee Assistance Program - Employee Assistance Program" at bounding box center [359, 44] width 268 height 20
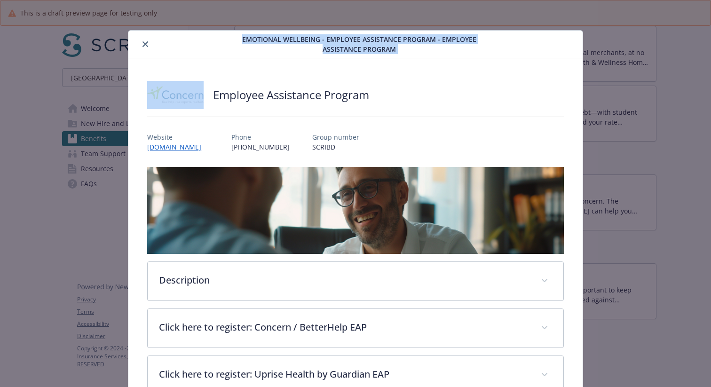
click at [348, 49] on span "Emotional Wellbeing - Employee Assistance Program - Employee Assistance Program" at bounding box center [359, 44] width 268 height 20
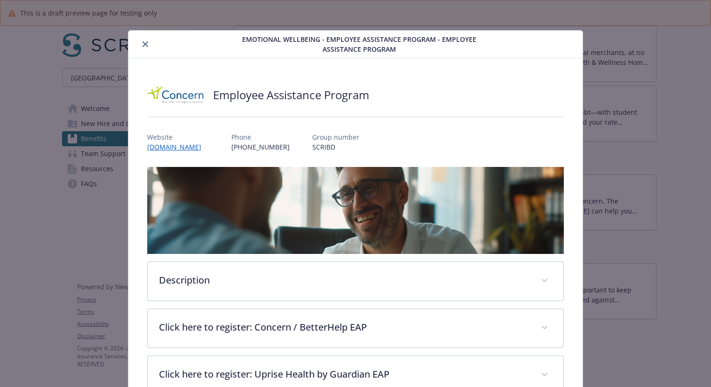
click at [284, 67] on div "Employee Assistance Program Website [DOMAIN_NAME] Phone [PHONE_NUMBER] Group nu…" at bounding box center [355, 355] width 454 height 594
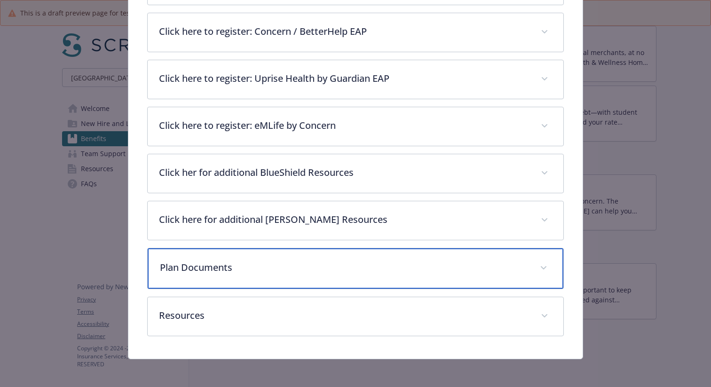
click at [212, 263] on p "Plan Documents" at bounding box center [344, 267] width 369 height 14
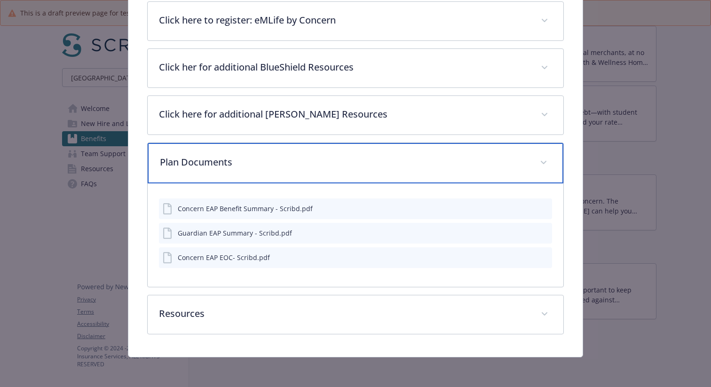
click at [251, 159] on p "Plan Documents" at bounding box center [344, 162] width 369 height 14
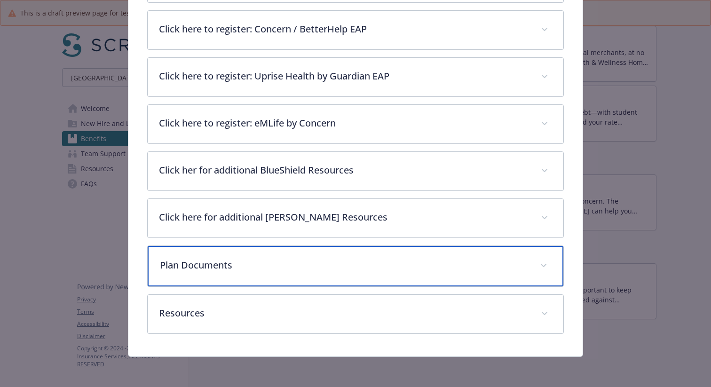
scroll to position [298, 0]
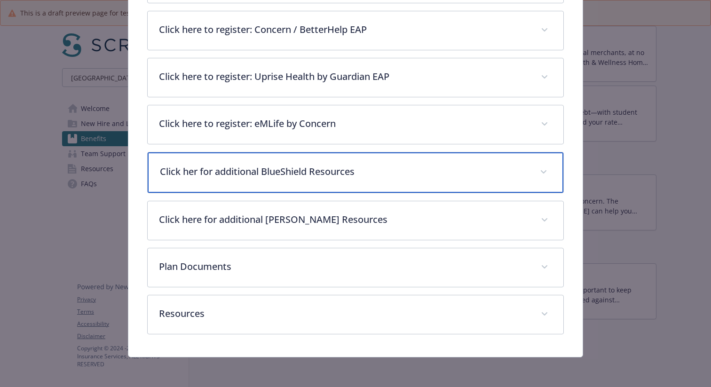
click at [249, 185] on div "Click her for additional BlueShield Resources" at bounding box center [356, 172] width 416 height 40
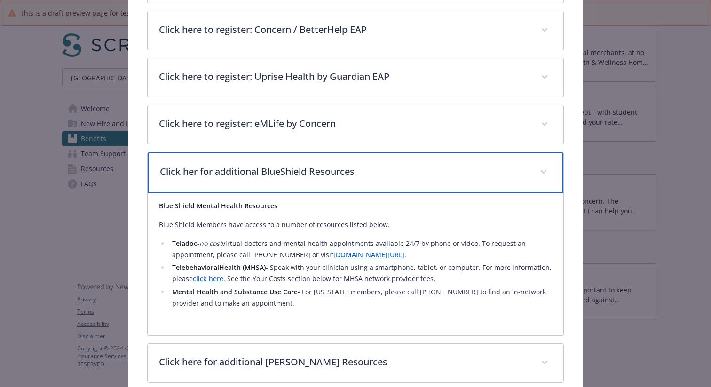
scroll to position [330, 0]
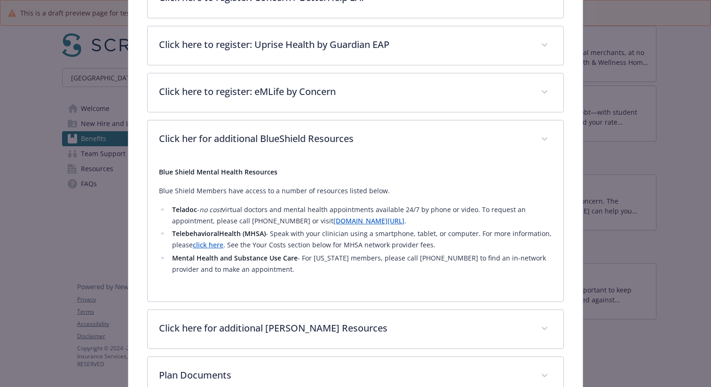
click at [244, 160] on div "Blue Shield Mental Health Resources Blue Shield Members have access to a number…" at bounding box center [355, 225] width 393 height 132
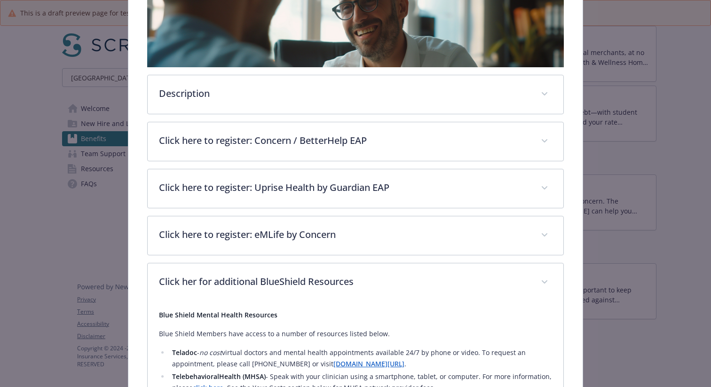
scroll to position [0, 0]
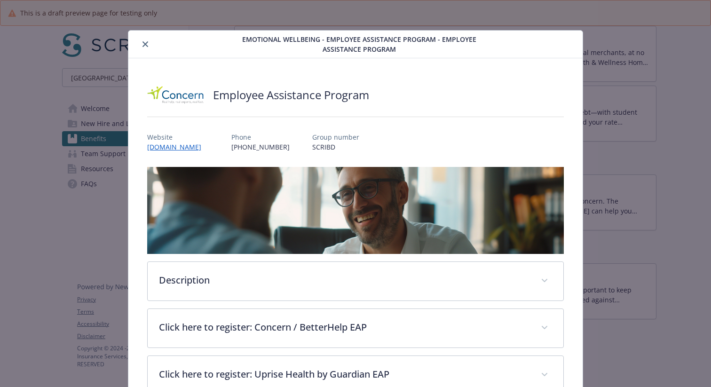
click at [144, 44] on icon "close" at bounding box center [145, 44] width 6 height 6
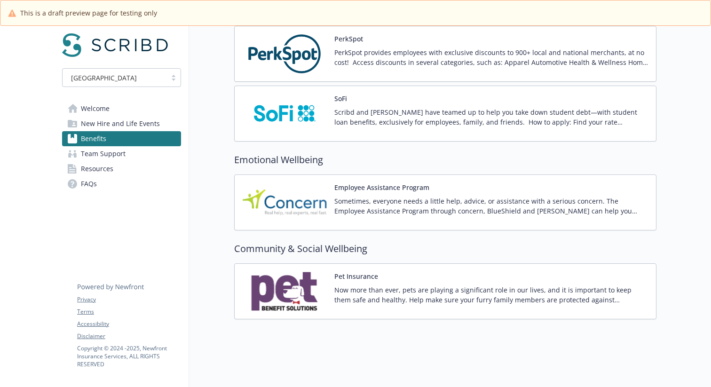
click at [122, 170] on link "Resources" at bounding box center [121, 168] width 119 height 15
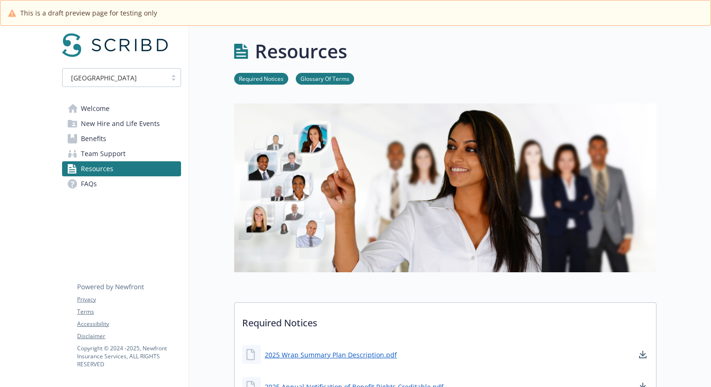
click at [126, 157] on link "Team Support" at bounding box center [121, 153] width 119 height 15
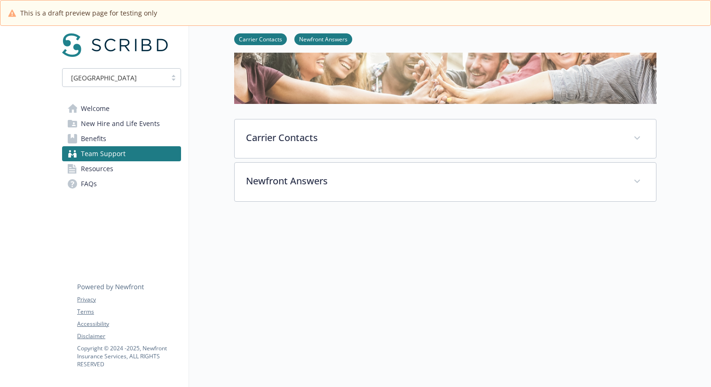
click at [134, 110] on link "Welcome" at bounding box center [121, 108] width 119 height 15
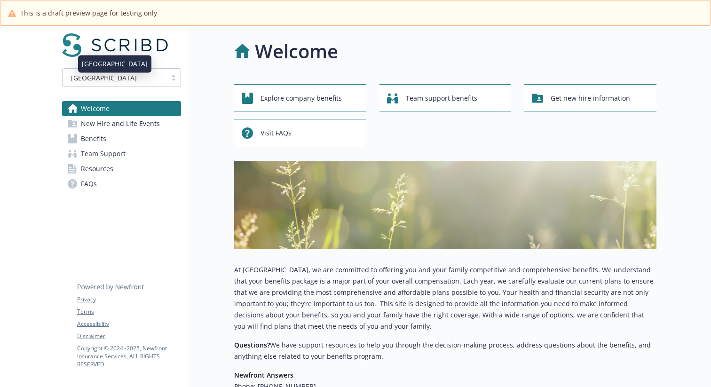
click at [159, 79] on div "[GEOGRAPHIC_DATA]" at bounding box center [114, 78] width 94 height 10
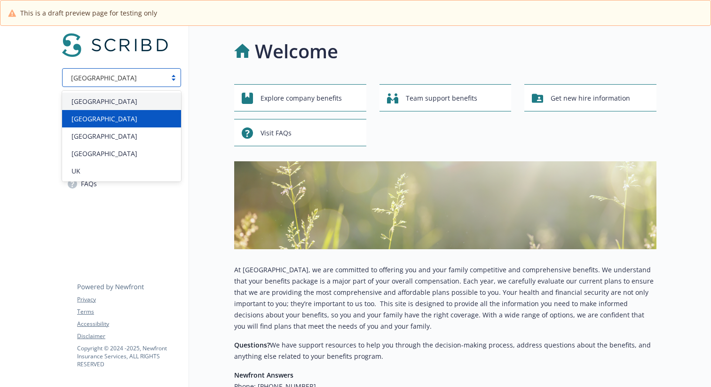
click at [113, 116] on div "[GEOGRAPHIC_DATA]" at bounding box center [122, 119] width 108 height 10
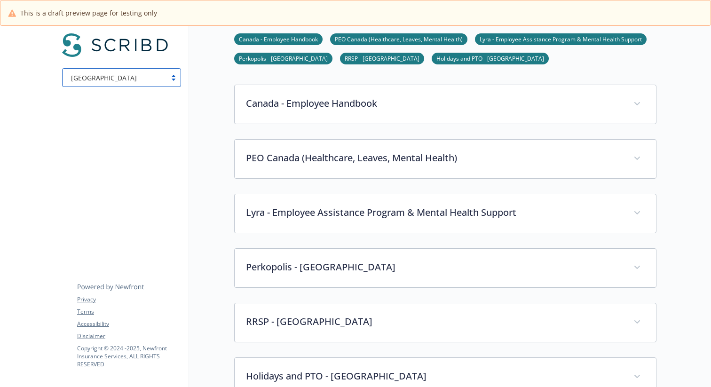
scroll to position [479, 0]
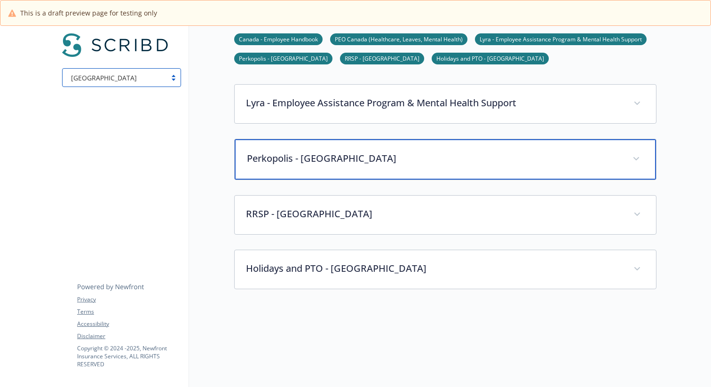
click at [306, 155] on p "Perkopolis - [GEOGRAPHIC_DATA]" at bounding box center [434, 158] width 374 height 14
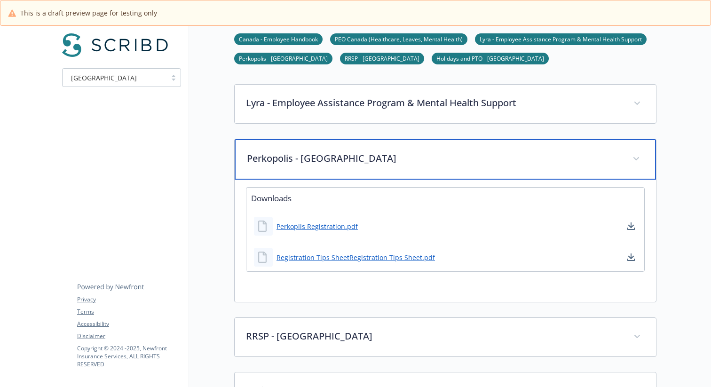
click at [327, 162] on p "Perkopolis - [GEOGRAPHIC_DATA]" at bounding box center [434, 158] width 374 height 14
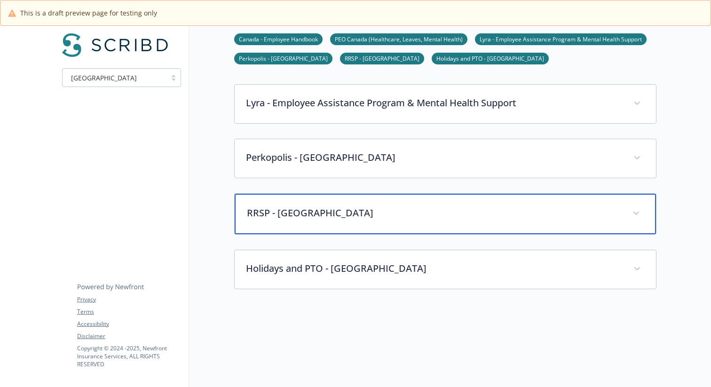
click at [298, 212] on p "RRSP - [GEOGRAPHIC_DATA]" at bounding box center [434, 213] width 374 height 14
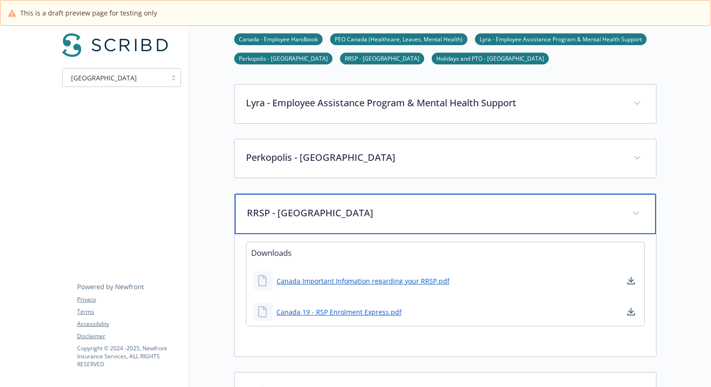
click at [298, 212] on p "RRSP - [GEOGRAPHIC_DATA]" at bounding box center [434, 213] width 374 height 14
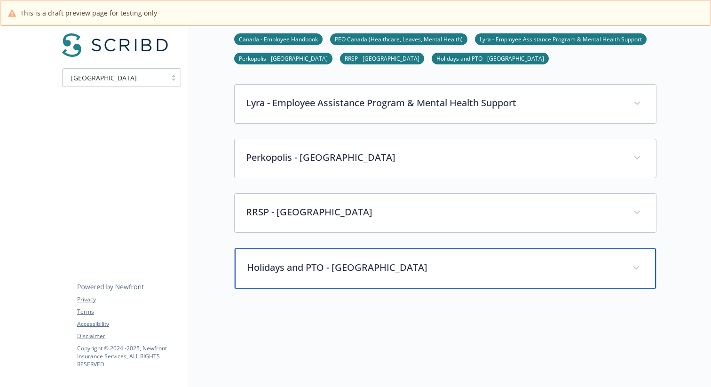
click at [286, 266] on p "Holidays and PTO - [GEOGRAPHIC_DATA]" at bounding box center [434, 267] width 374 height 14
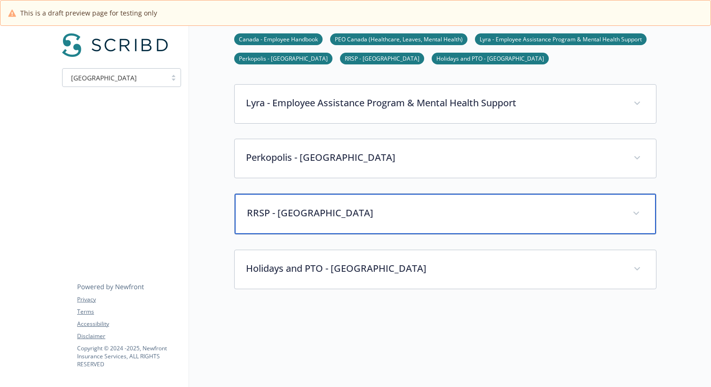
click at [307, 218] on p "RRSP - [GEOGRAPHIC_DATA]" at bounding box center [434, 213] width 374 height 14
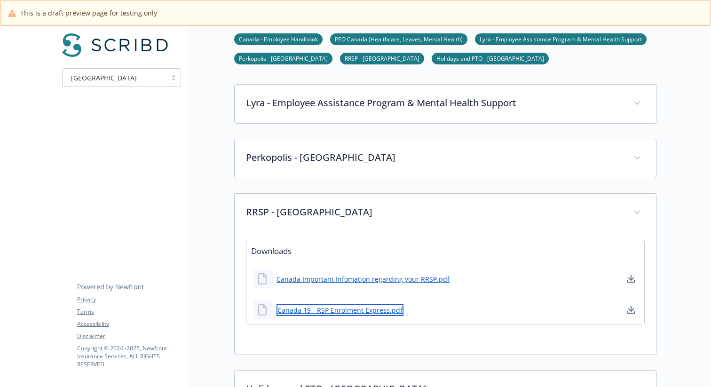
click at [321, 311] on link "Canada 19 - RSP Enrolment Express.pdf" at bounding box center [339, 310] width 127 height 12
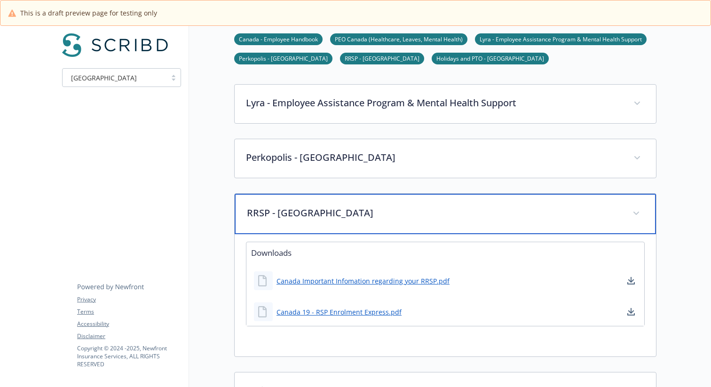
click at [304, 220] on div "RRSP - [GEOGRAPHIC_DATA]" at bounding box center [445, 214] width 421 height 40
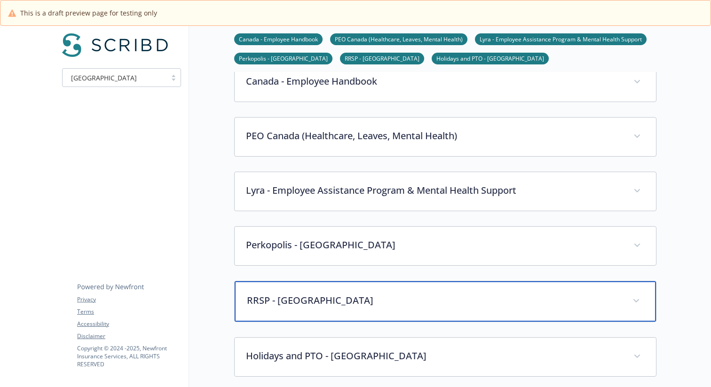
scroll to position [342, 0]
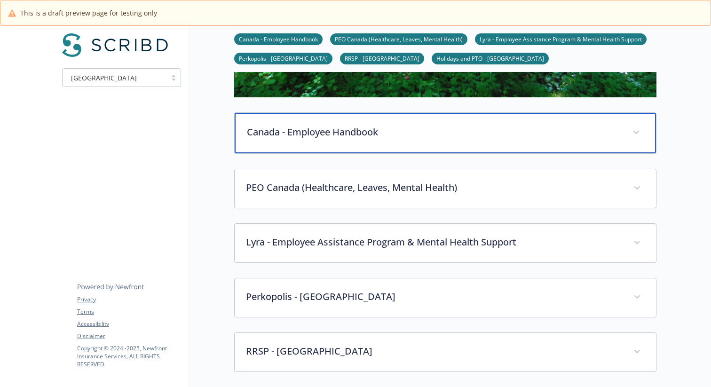
click at [315, 126] on p "Canada - Employee Handbook" at bounding box center [434, 132] width 374 height 14
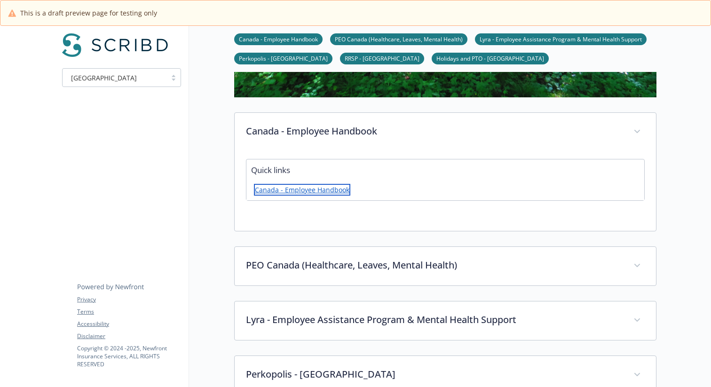
click at [294, 191] on link "Canada - Employee Handbook" at bounding box center [302, 190] width 96 height 12
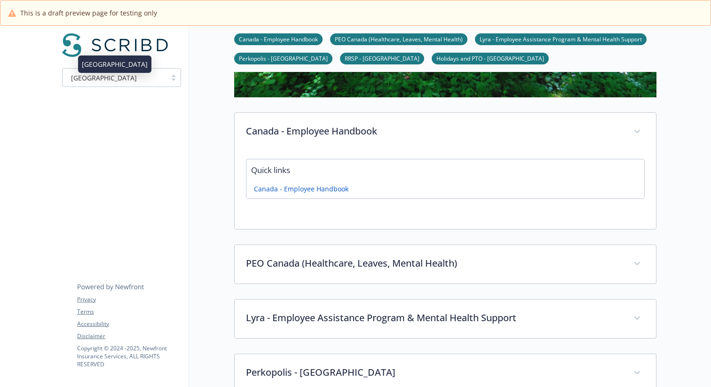
click at [125, 75] on div "[GEOGRAPHIC_DATA]" at bounding box center [114, 78] width 94 height 10
